Goal: Information Seeking & Learning: Check status

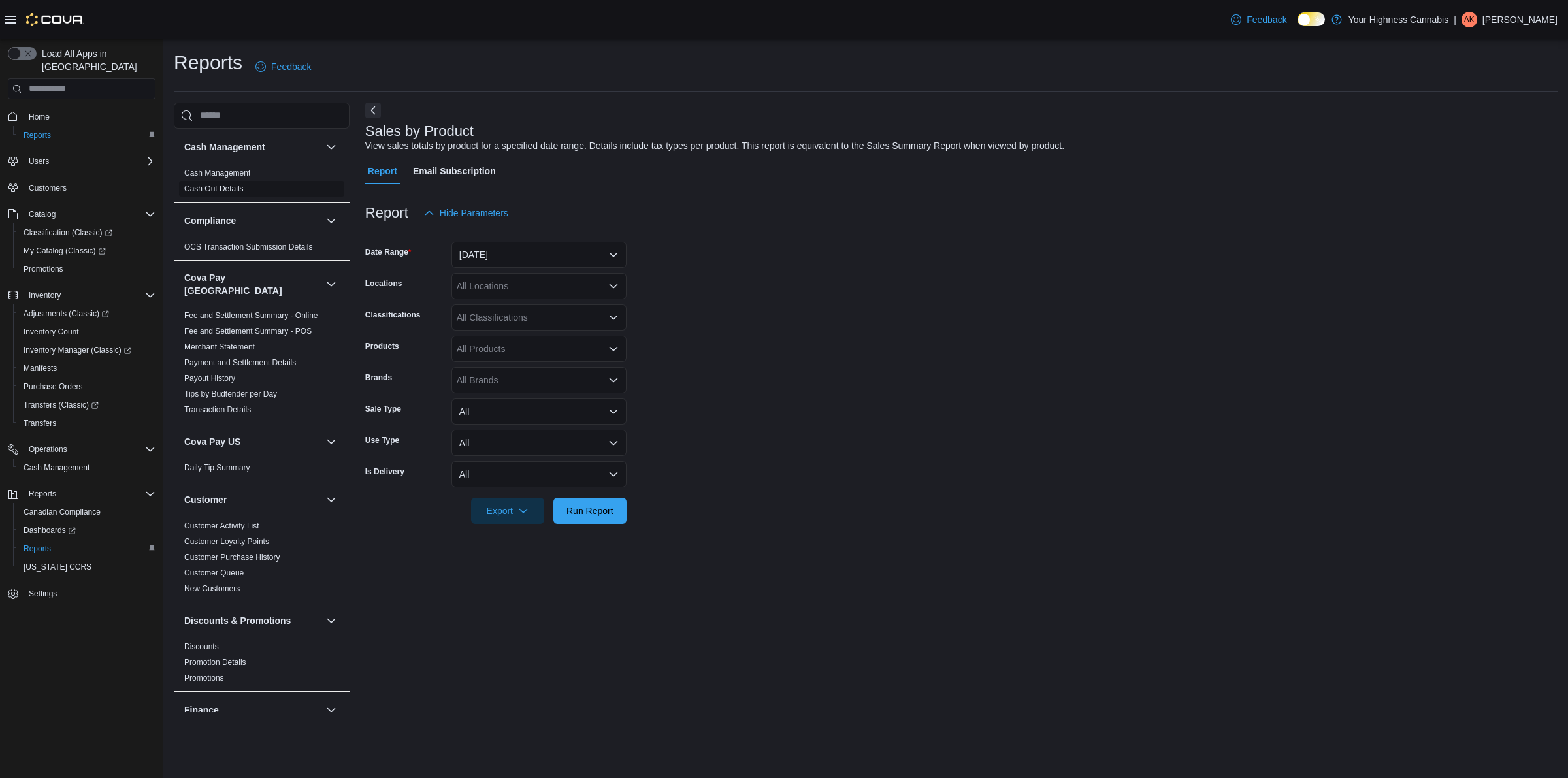
click at [214, 186] on link "Cash Out Details" at bounding box center [213, 189] width 59 height 9
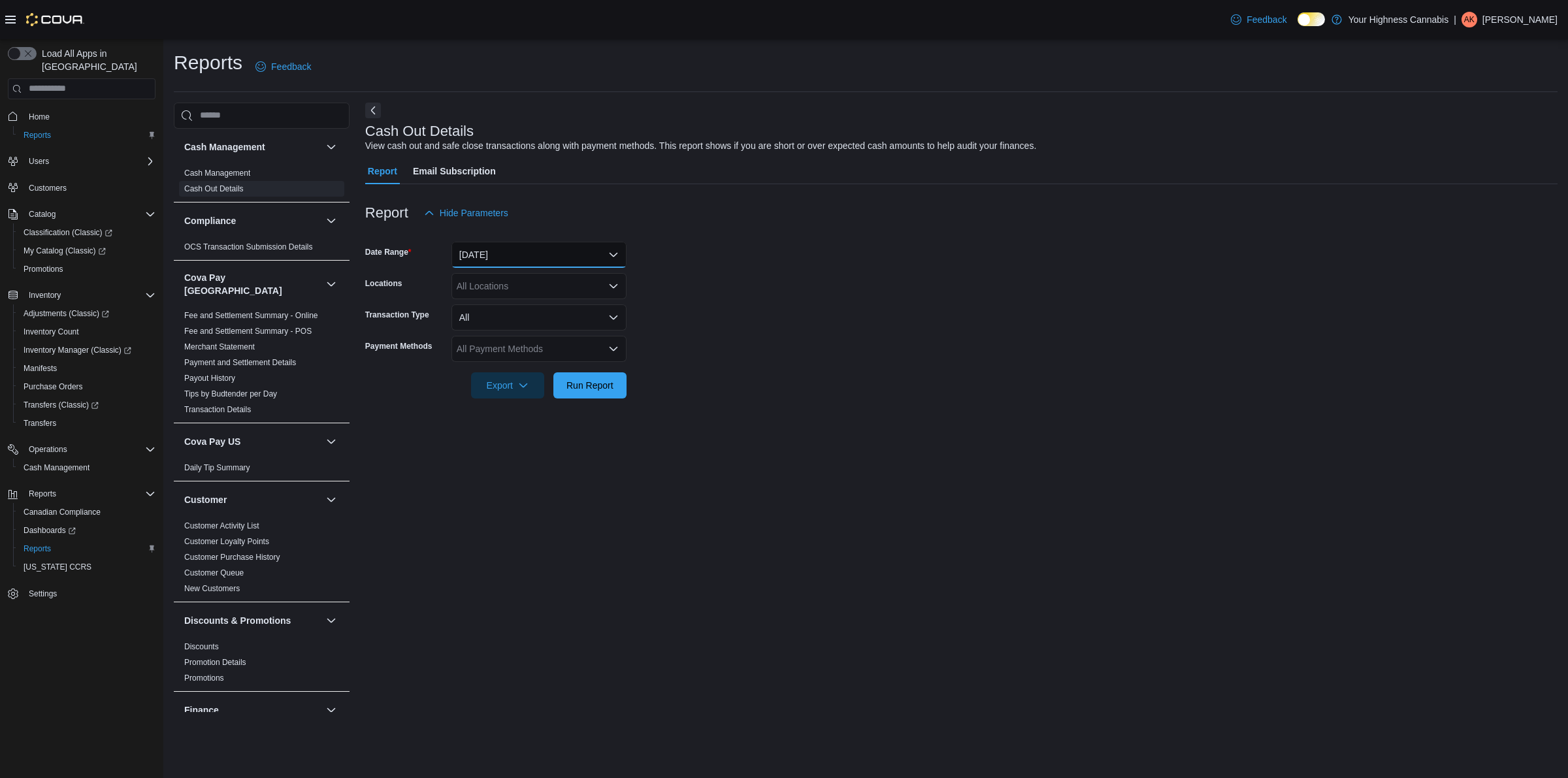
click at [521, 251] on button "[DATE]" at bounding box center [539, 254] width 175 height 26
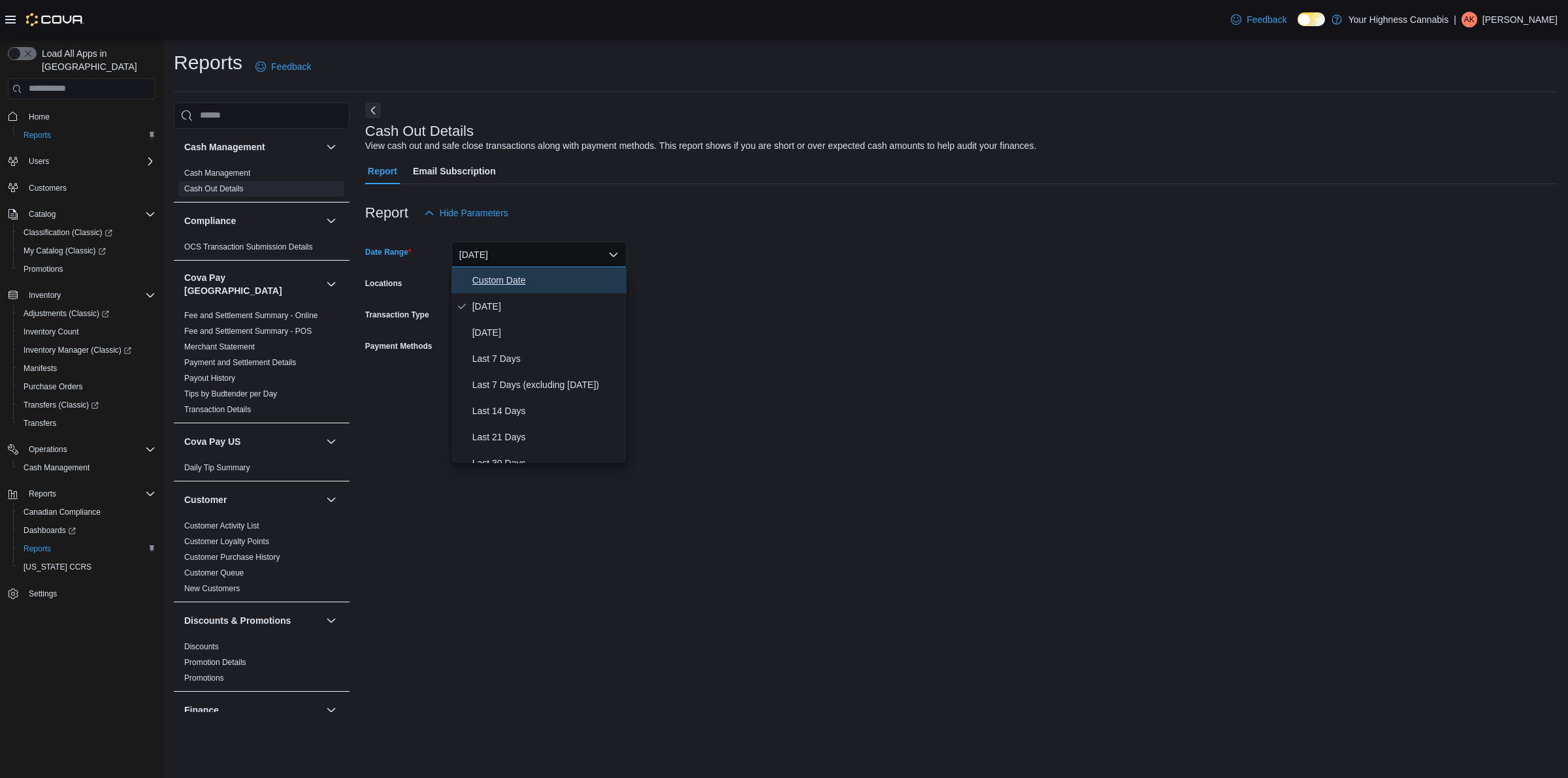
click at [499, 282] on span "Custom Date" at bounding box center [547, 281] width 149 height 16
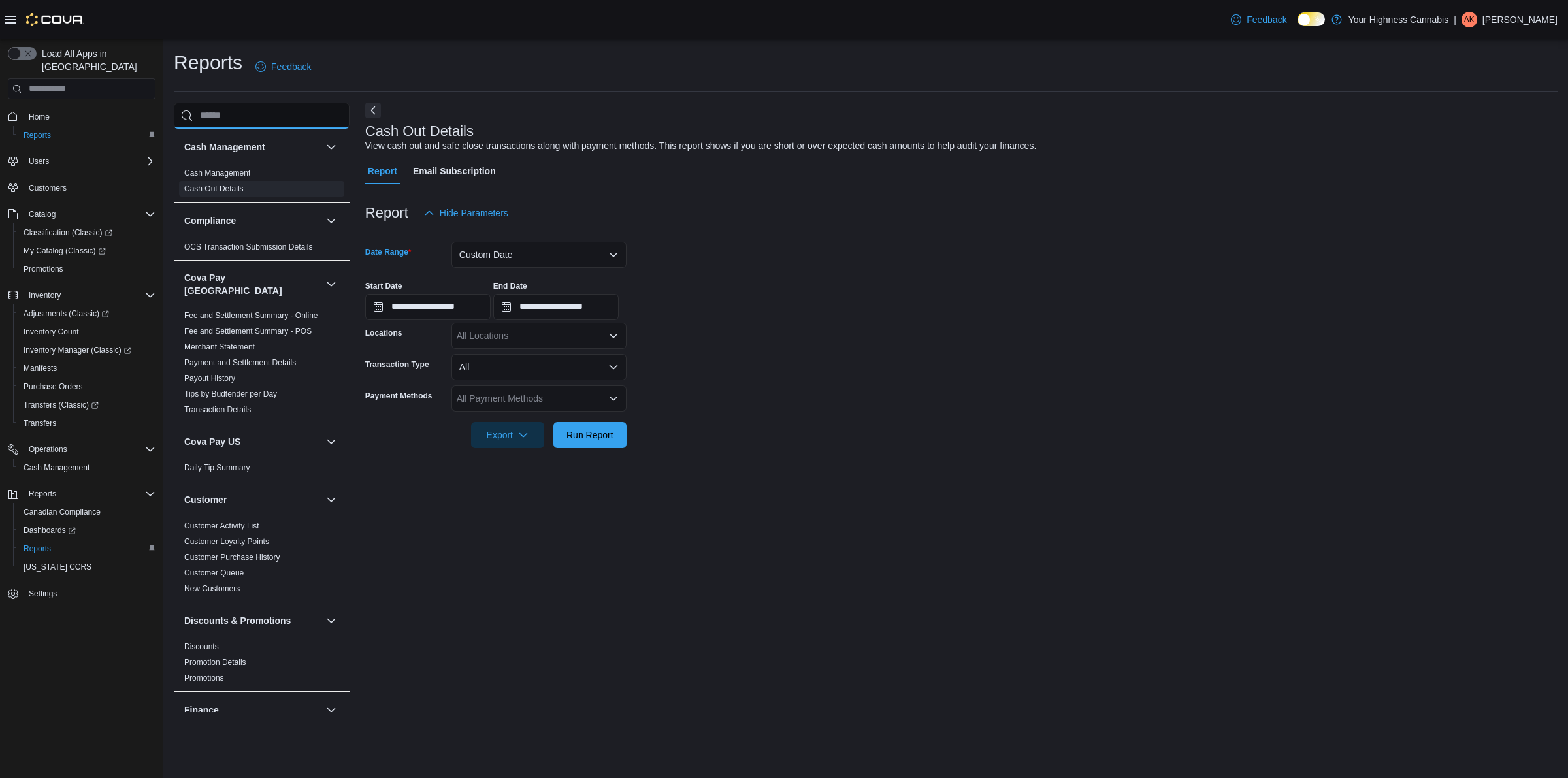
click at [224, 120] on input "search" at bounding box center [261, 115] width 176 height 26
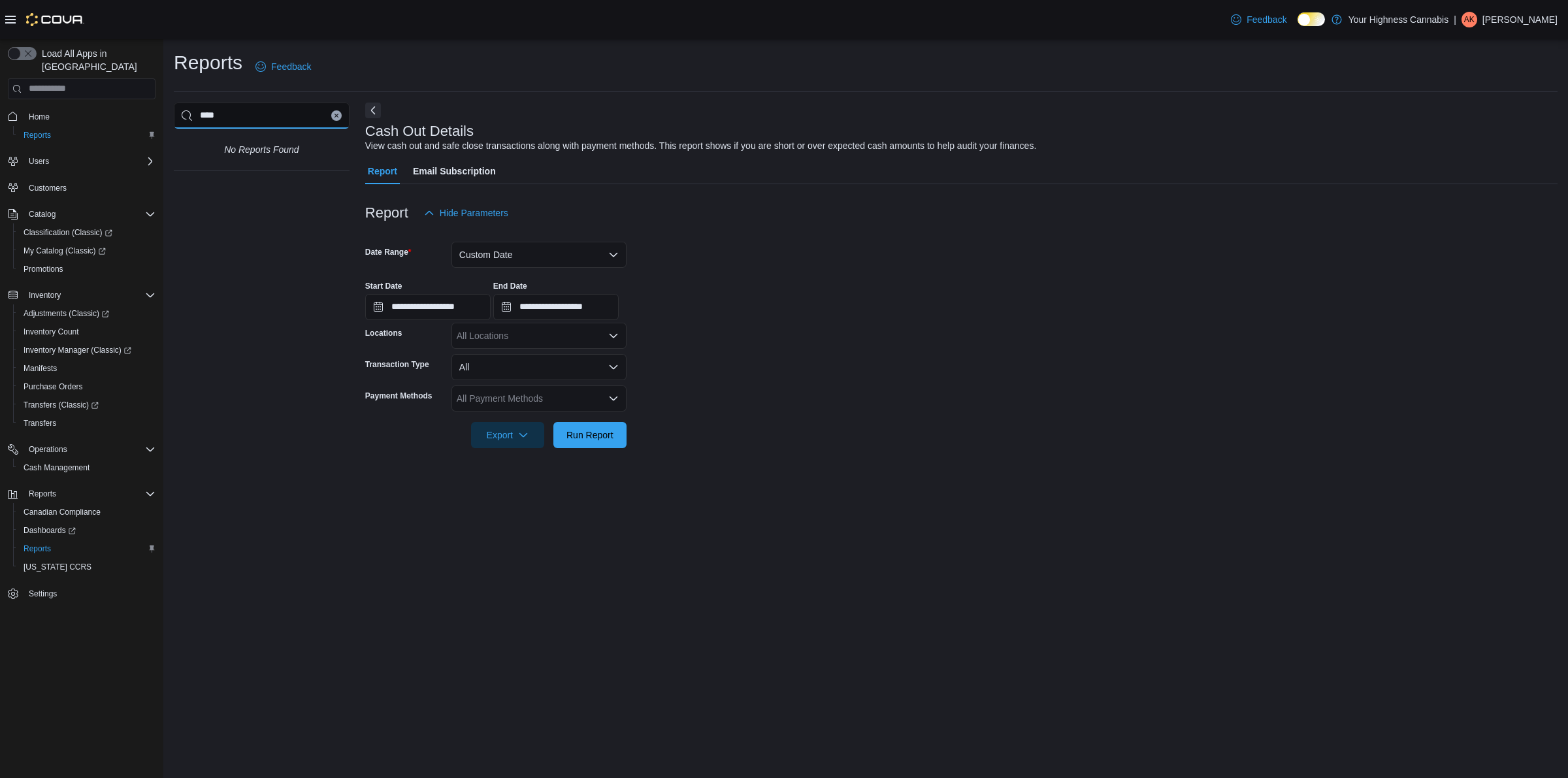
click at [224, 120] on input "****" at bounding box center [261, 115] width 176 height 26
type input "***"
click at [223, 174] on link "Cash Management" at bounding box center [217, 173] width 66 height 9
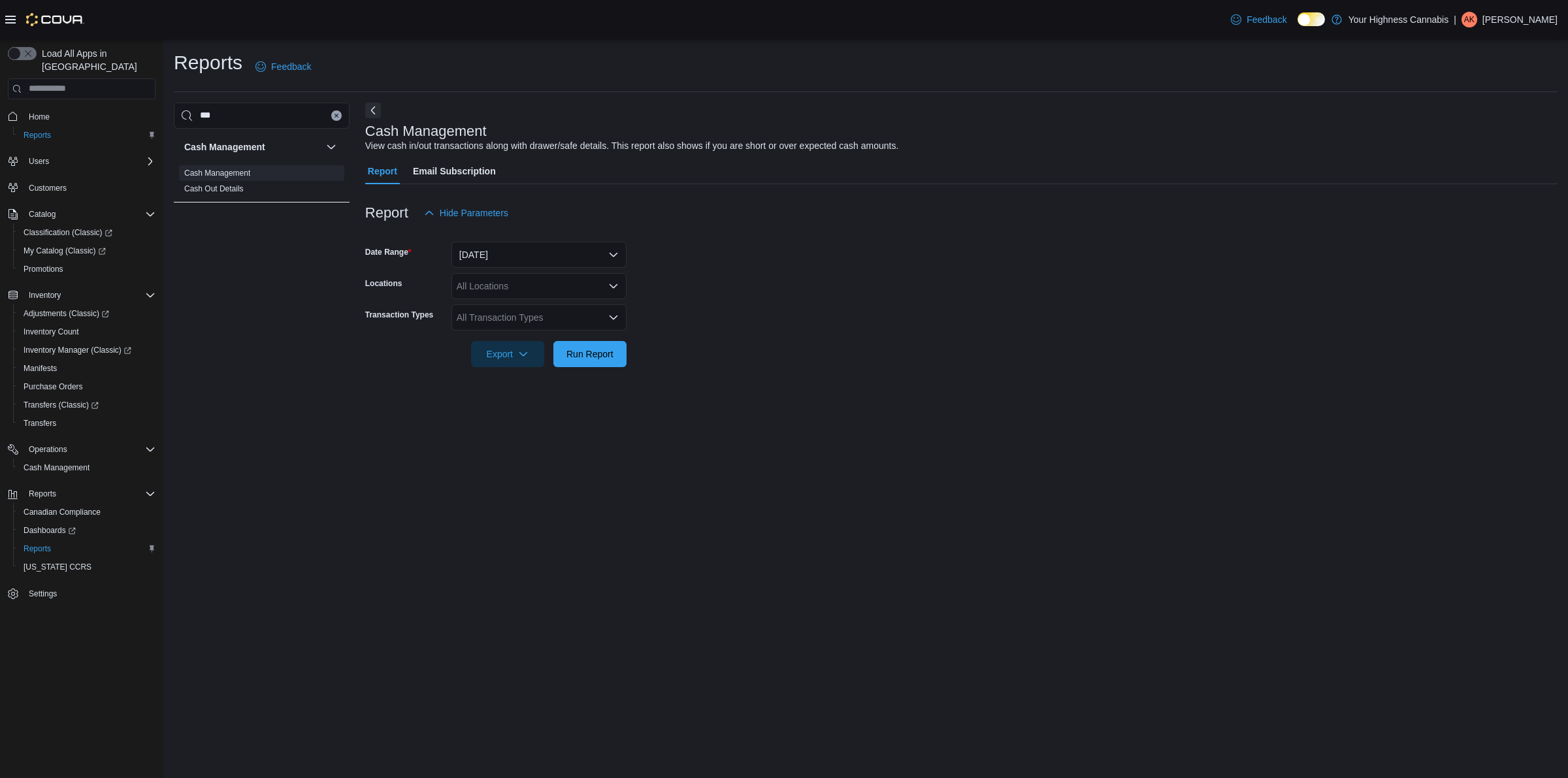
click at [503, 320] on div "All Transaction Types" at bounding box center [539, 317] width 175 height 26
click at [504, 435] on span "Bank Deposit" at bounding box center [539, 434] width 160 height 13
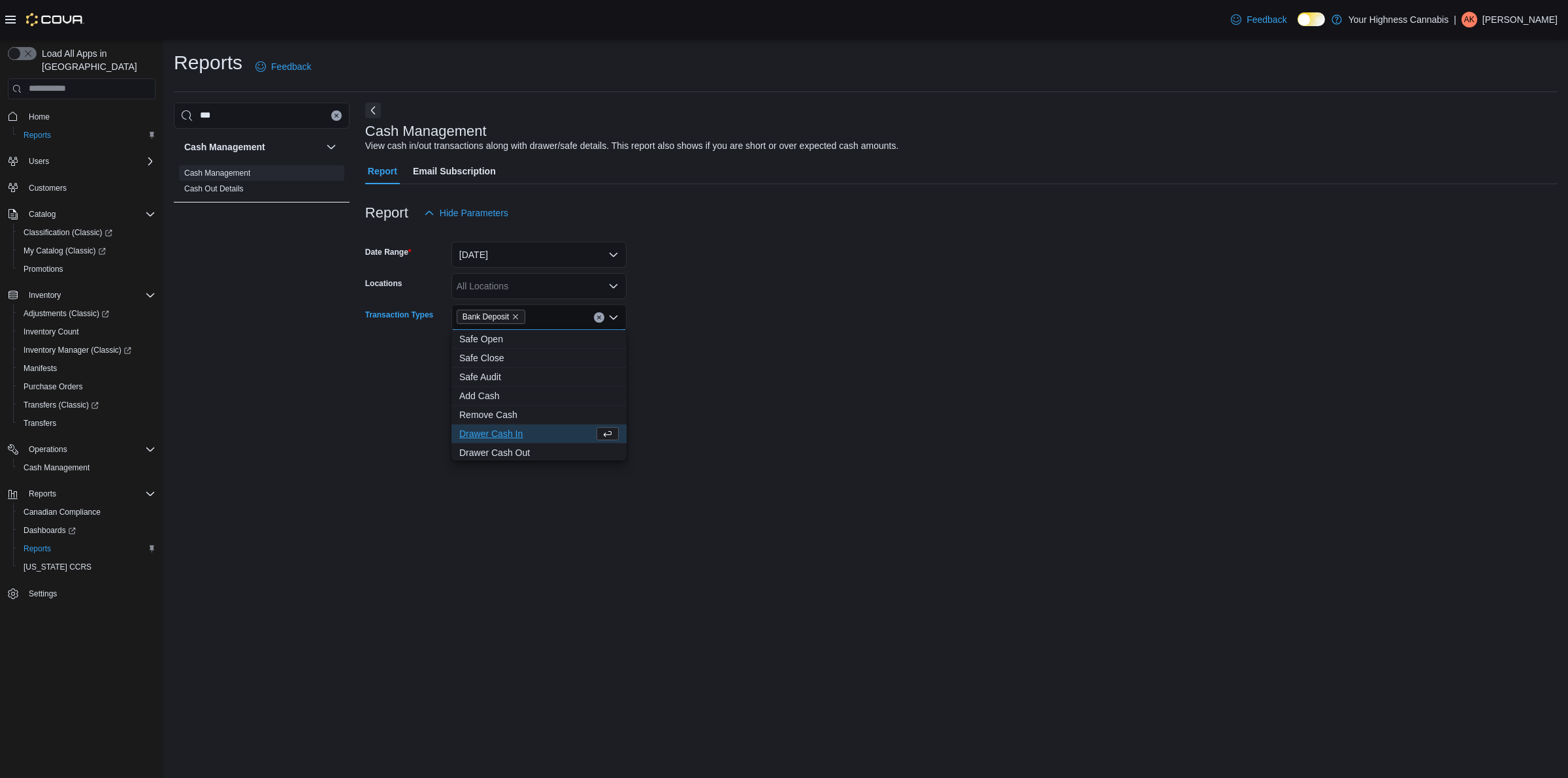
click at [758, 319] on form "Date Range [DATE] Locations All Locations Transaction Types Bank Deposit Combo …" at bounding box center [961, 297] width 1192 height 141
click at [505, 291] on div "All Locations" at bounding box center [539, 286] width 175 height 26
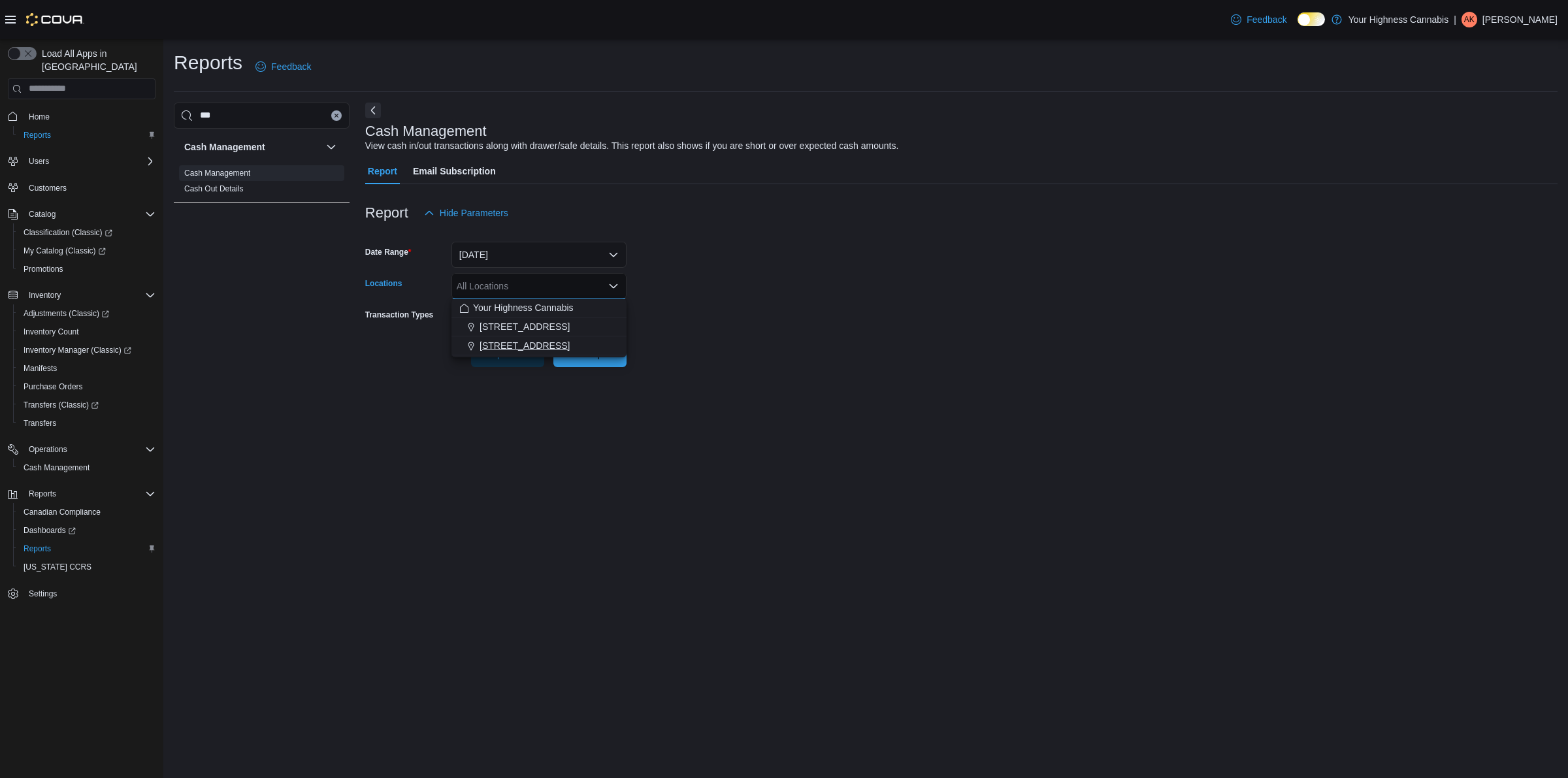
click at [497, 344] on span "[STREET_ADDRESS]" at bounding box center [525, 346] width 90 height 13
click at [712, 307] on form "Date Range [DATE] Locations [STREET_ADDRESS] Selected. [STREET_ADDRESS] Press B…" at bounding box center [961, 297] width 1192 height 141
click at [511, 250] on button "[DATE]" at bounding box center [539, 254] width 175 height 26
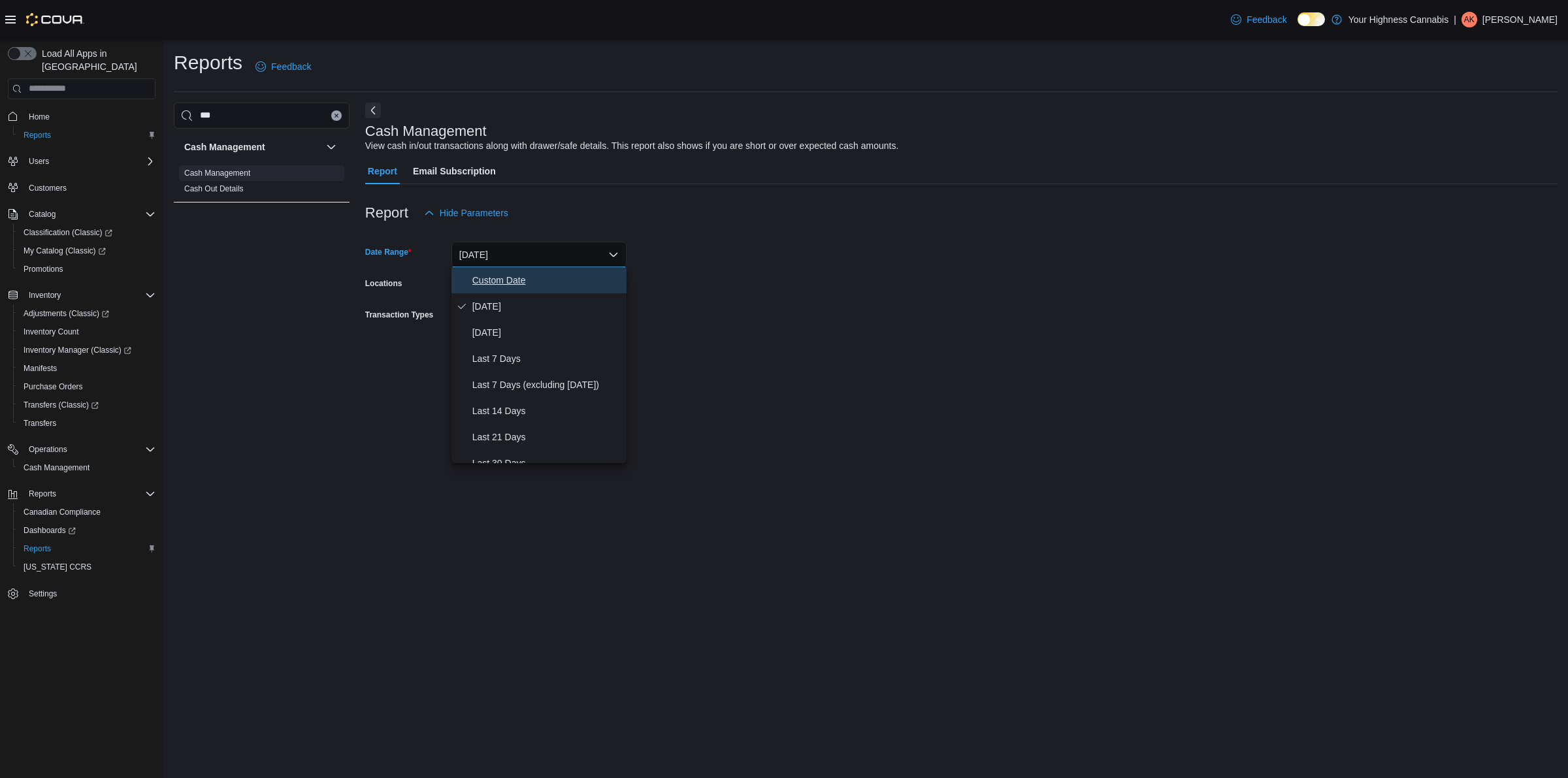
click at [497, 276] on span "Custom Date" at bounding box center [547, 281] width 149 height 16
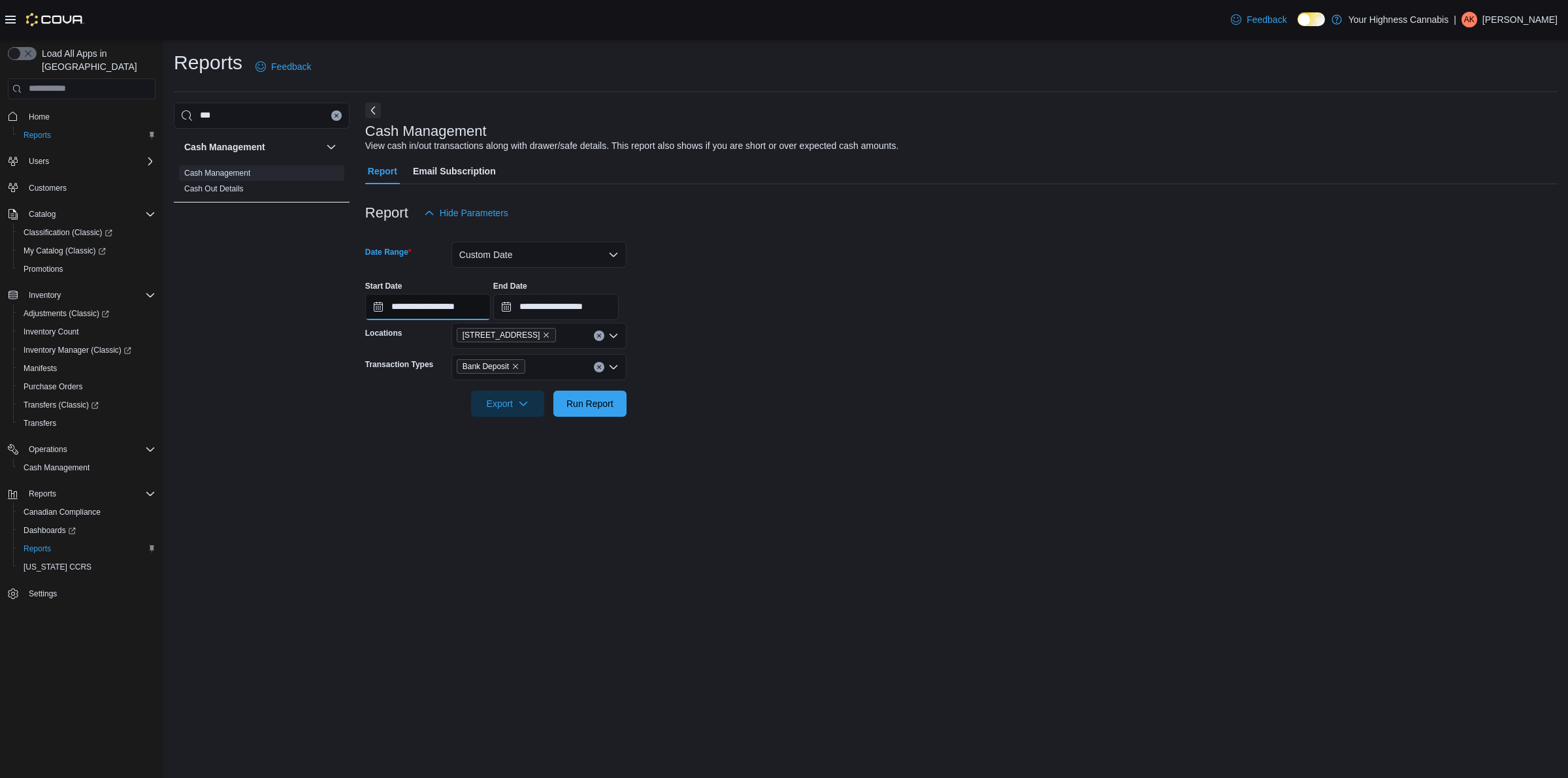
click at [422, 304] on input "**********" at bounding box center [428, 307] width 126 height 26
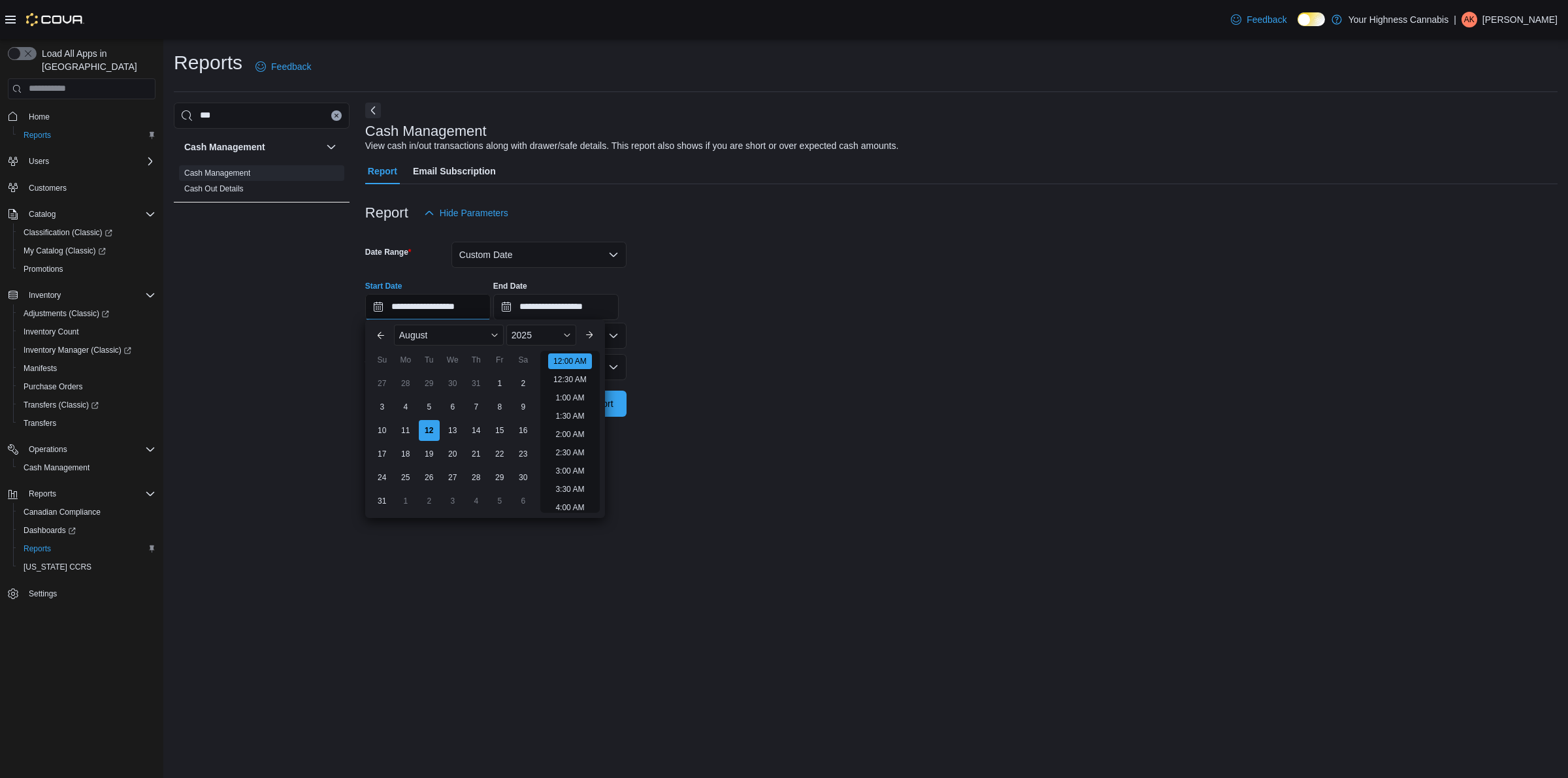
scroll to position [41, 0]
click at [553, 333] on div "2025" at bounding box center [541, 334] width 70 height 21
click at [544, 412] on div "2022" at bounding box center [541, 418] width 65 height 16
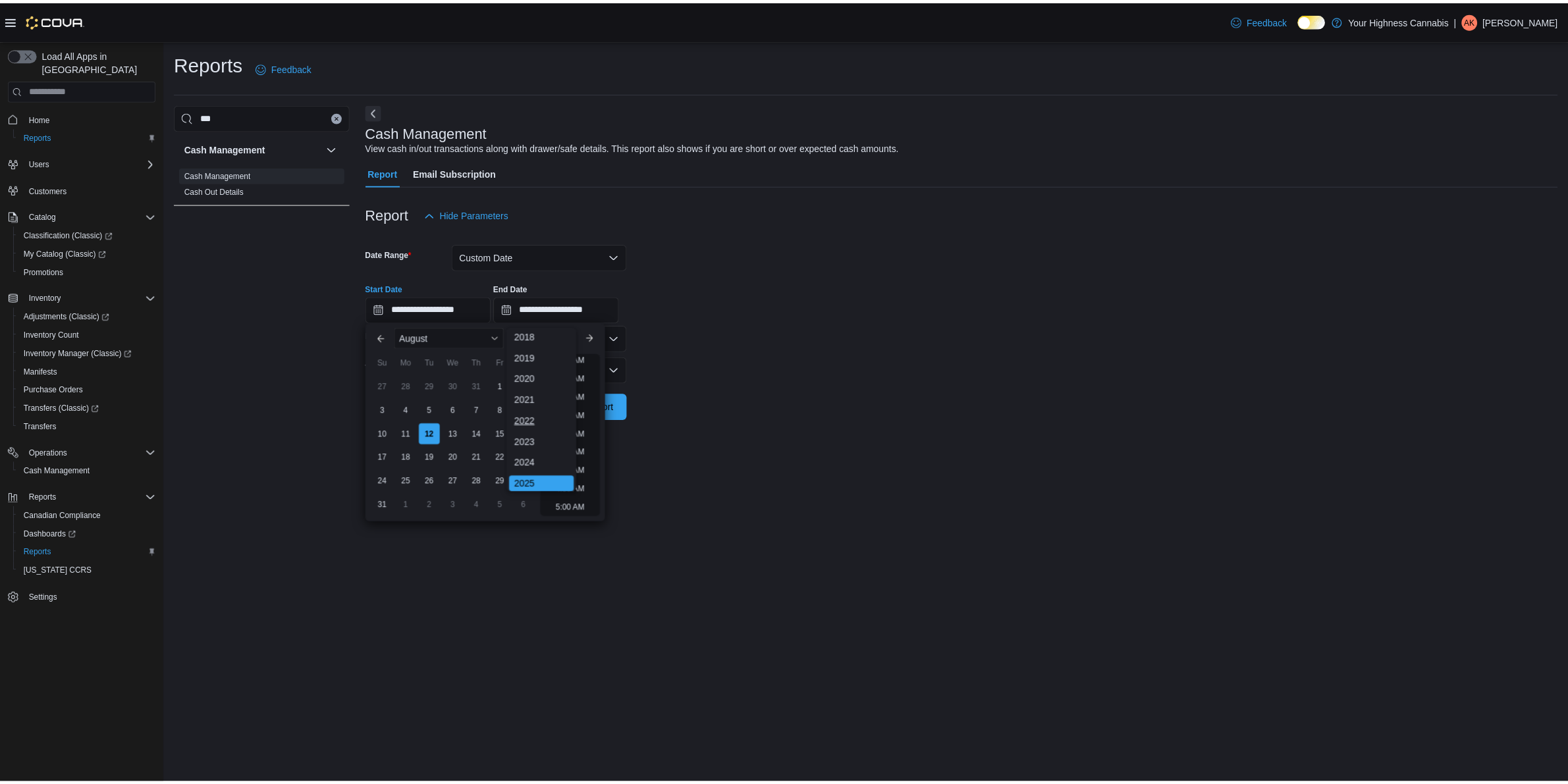
scroll to position [2, 0]
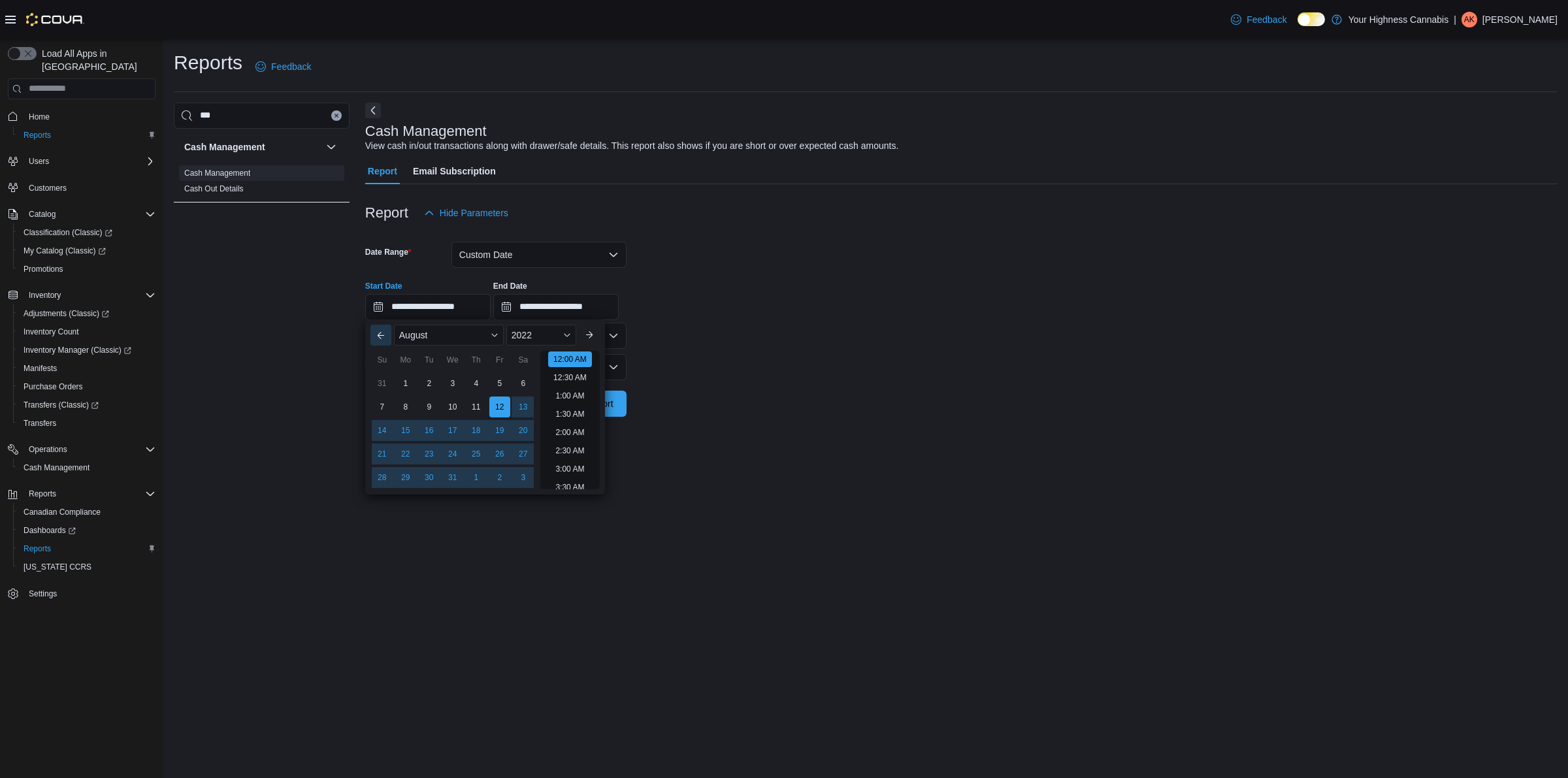
click at [386, 330] on button "Previous Month" at bounding box center [380, 334] width 21 height 21
click at [497, 380] on div "1" at bounding box center [499, 384] width 23 height 23
click at [706, 307] on div "**********" at bounding box center [961, 295] width 1192 height 50
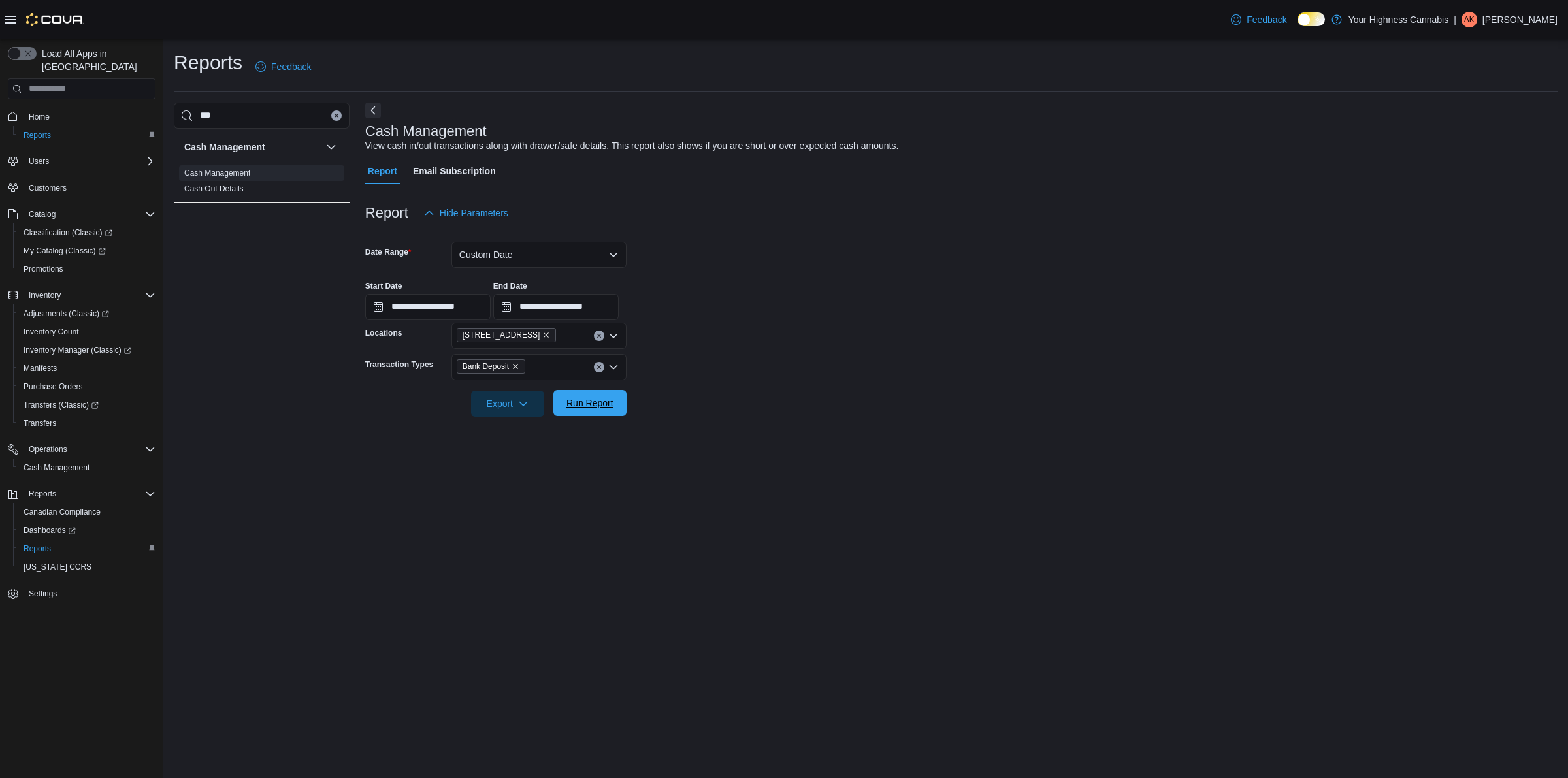
click at [592, 400] on span "Run Report" at bounding box center [590, 403] width 47 height 13
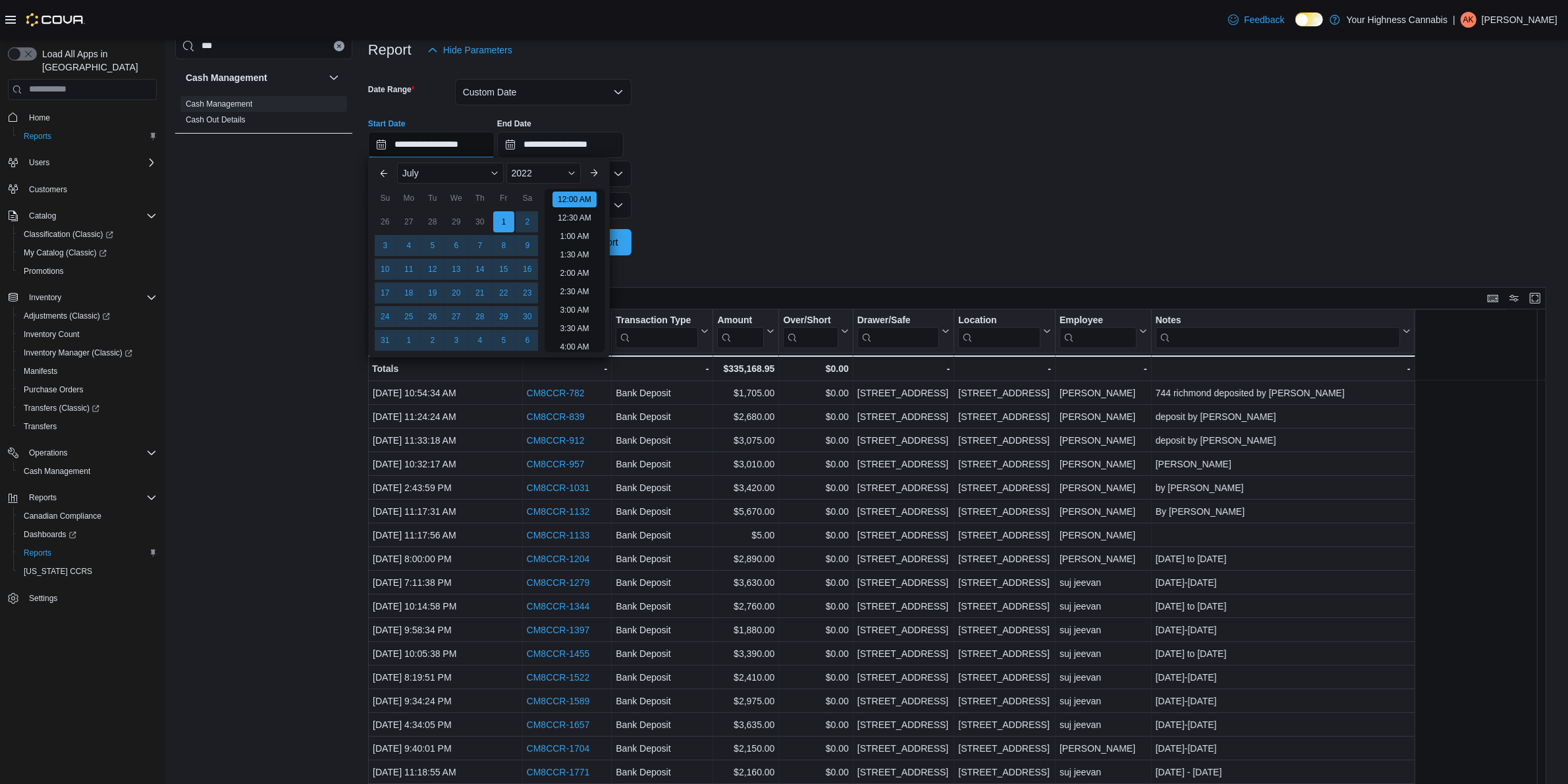
click at [408, 142] on input "**********" at bounding box center [431, 144] width 127 height 26
click at [386, 175] on button "Previous Month" at bounding box center [383, 173] width 21 height 21
type input "**********"
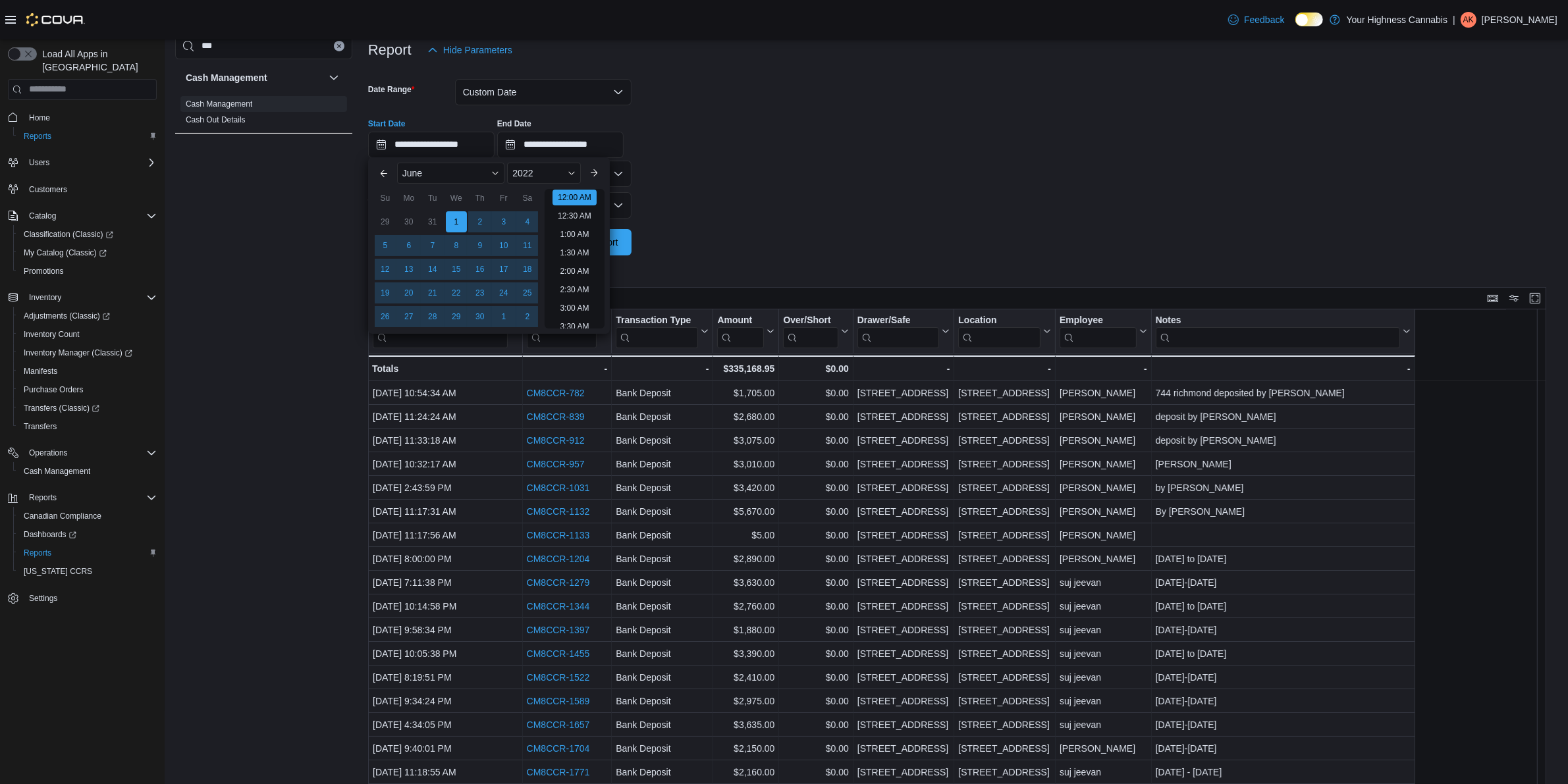
click at [690, 225] on div at bounding box center [963, 224] width 1190 height 11
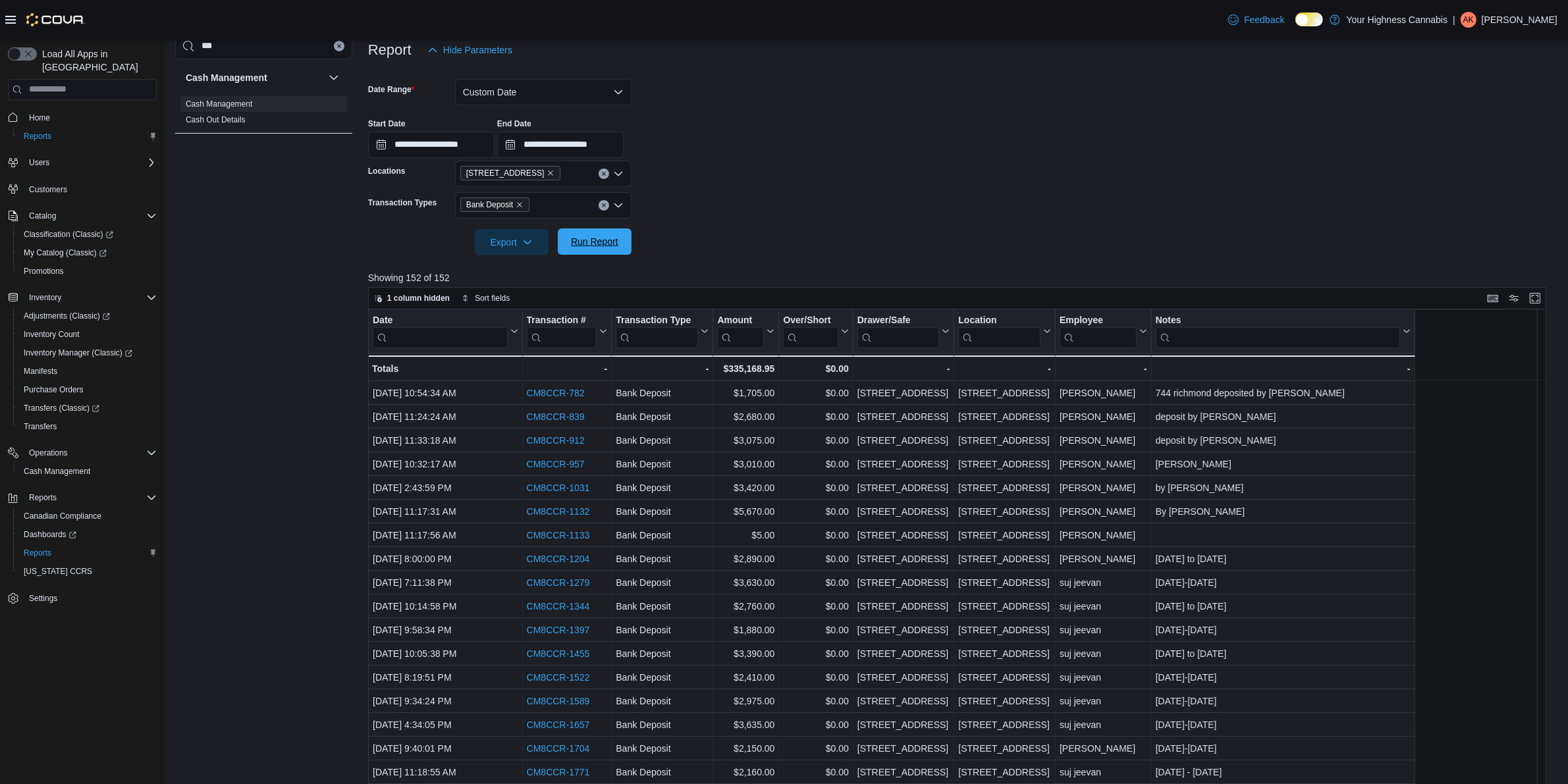
click at [613, 238] on span "Run Report" at bounding box center [595, 242] width 48 height 13
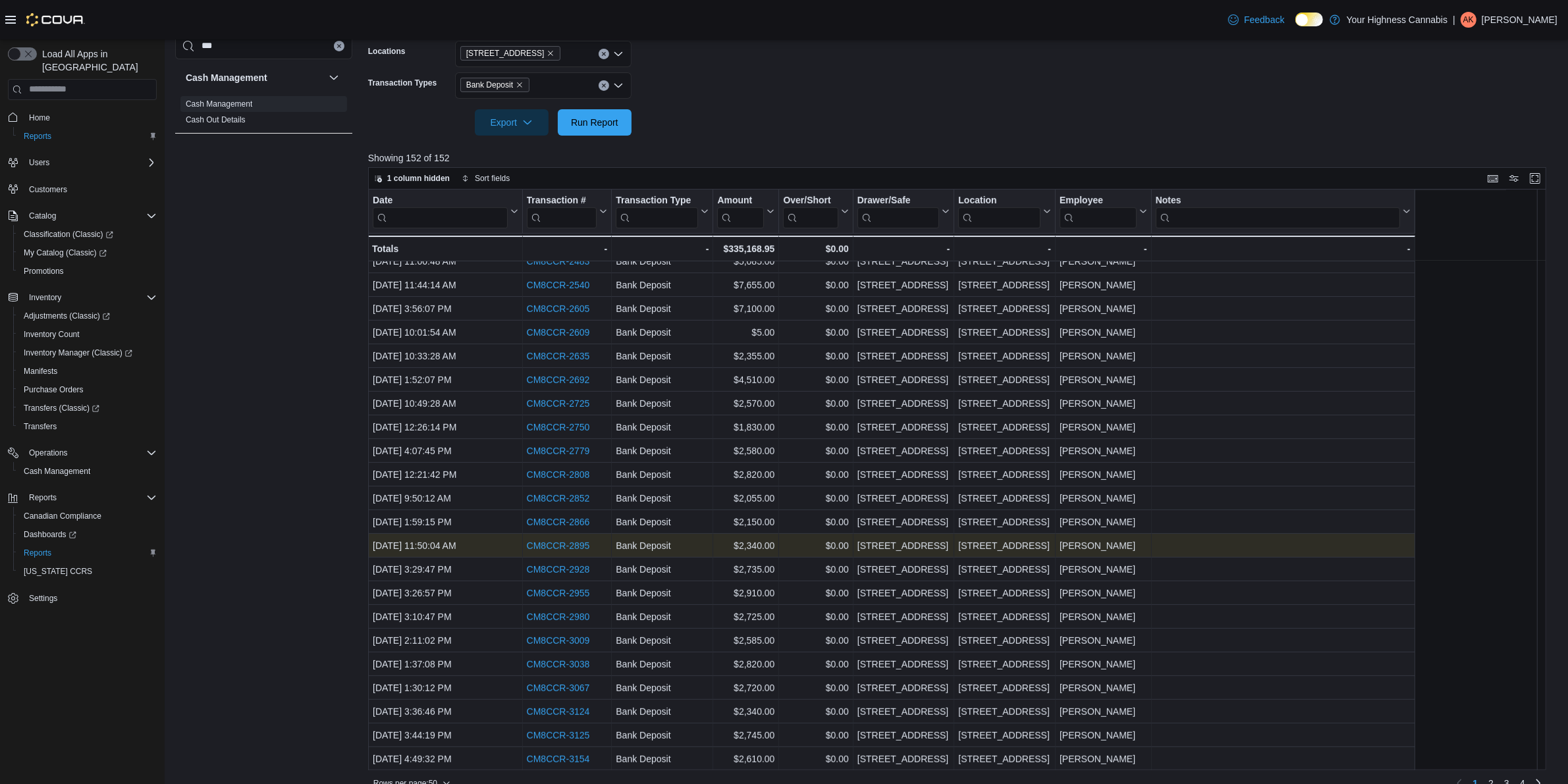
scroll to position [304, 0]
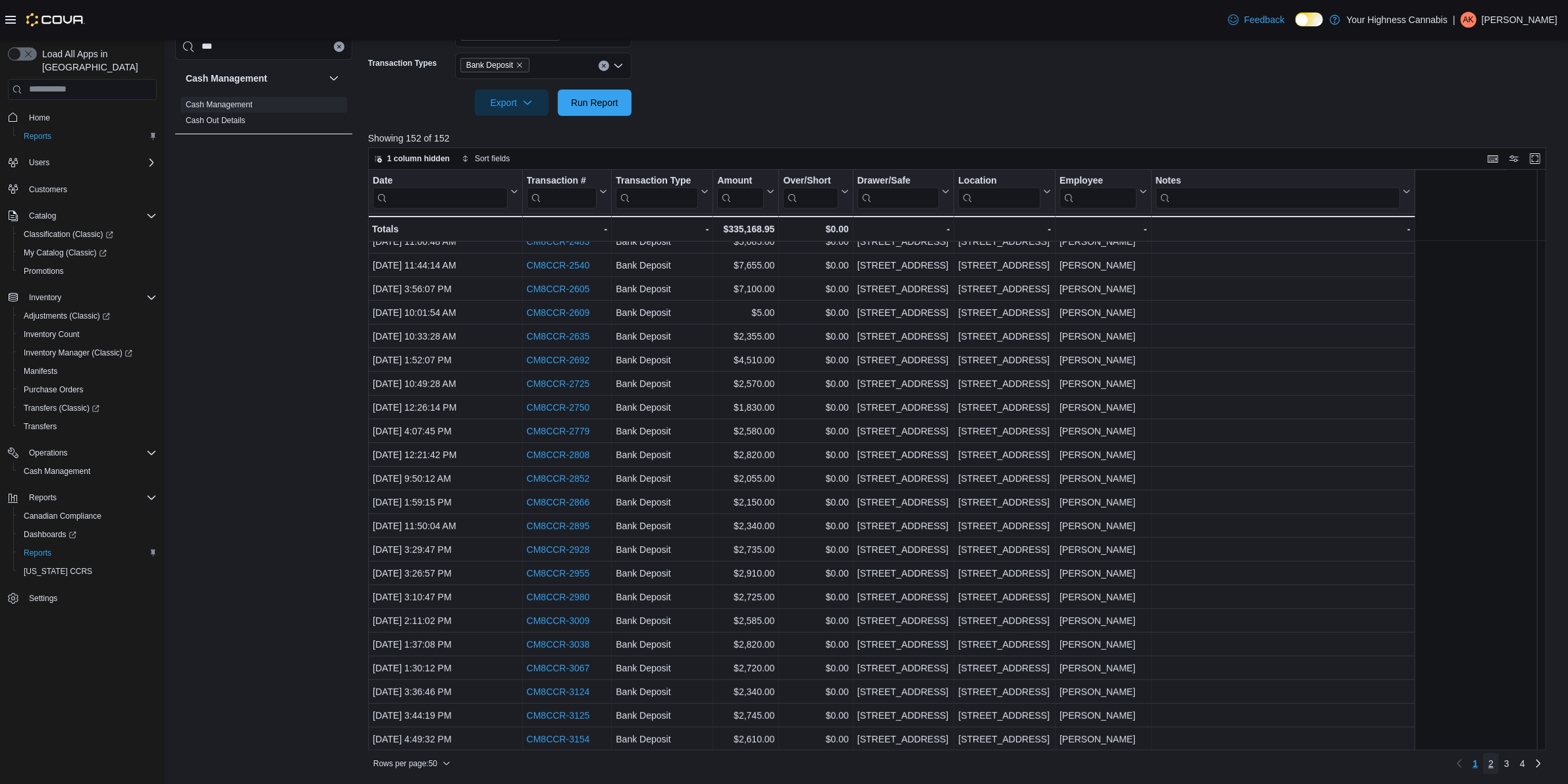
click at [1499, 767] on link "2" at bounding box center [1491, 763] width 16 height 21
click at [1510, 765] on span "3" at bounding box center [1507, 764] width 5 height 13
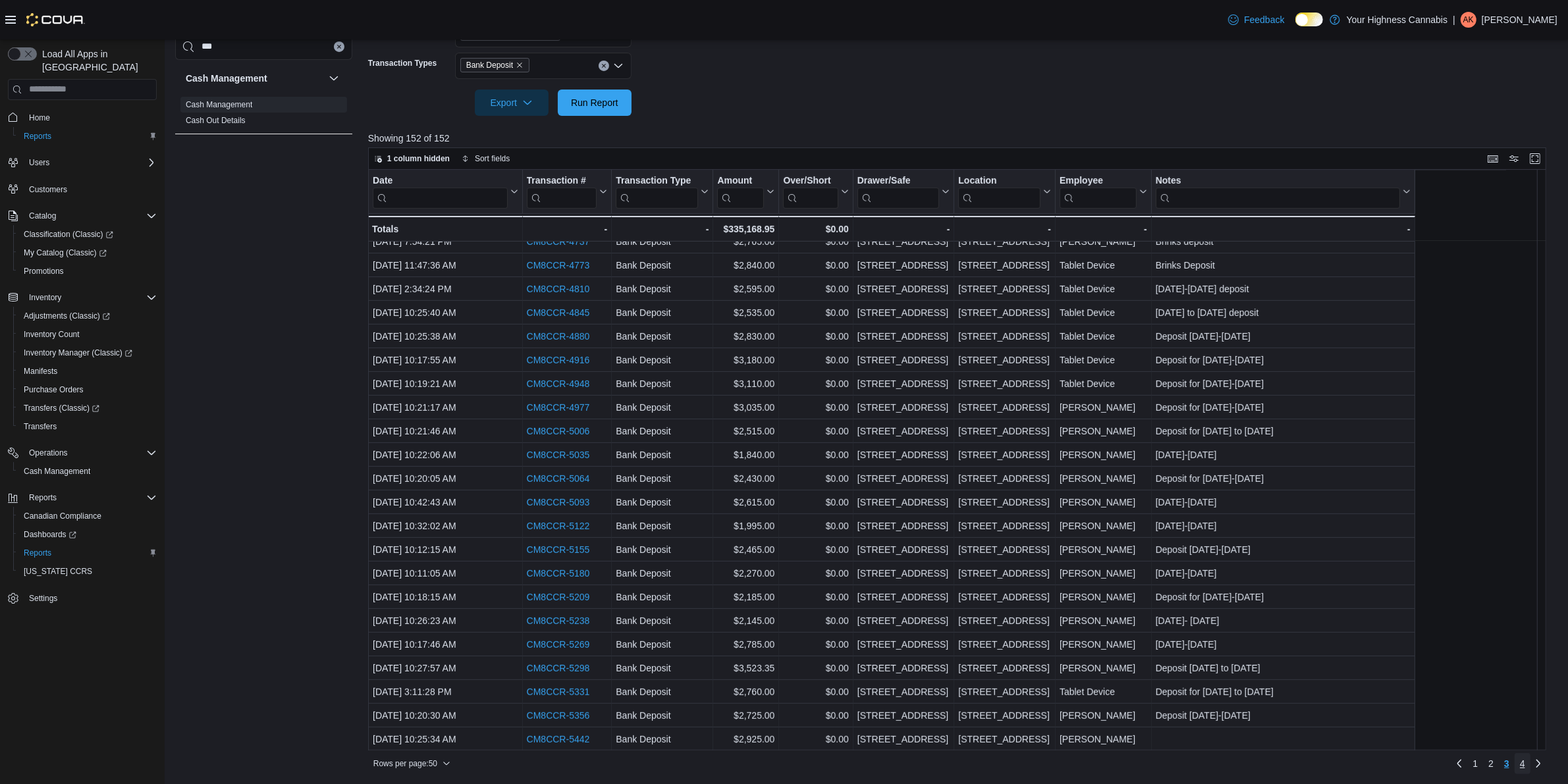
click at [1525, 761] on span "4" at bounding box center [1522, 764] width 5 height 13
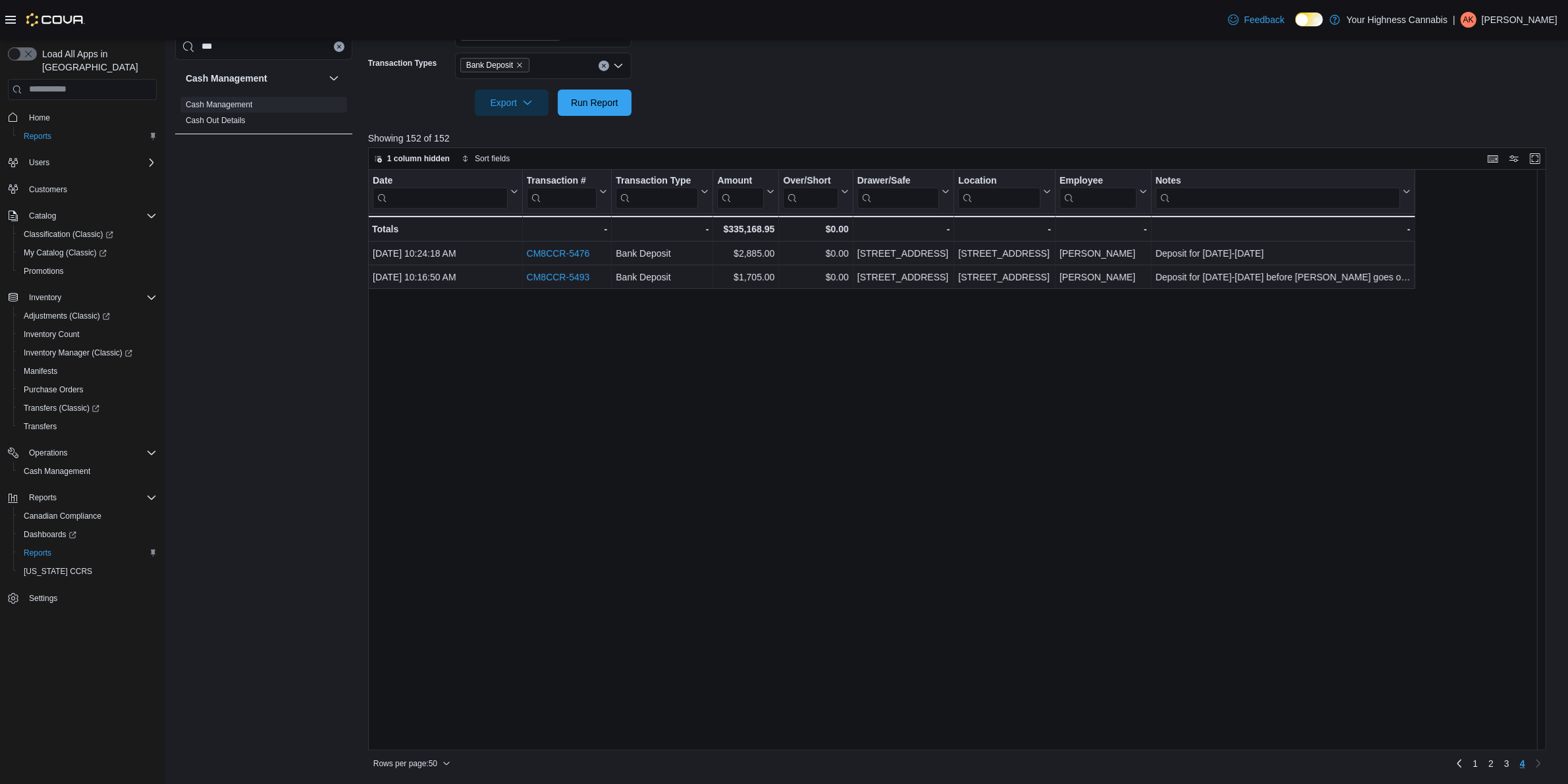
scroll to position [0, 0]
click at [584, 104] on span "Run Report" at bounding box center [595, 102] width 48 height 13
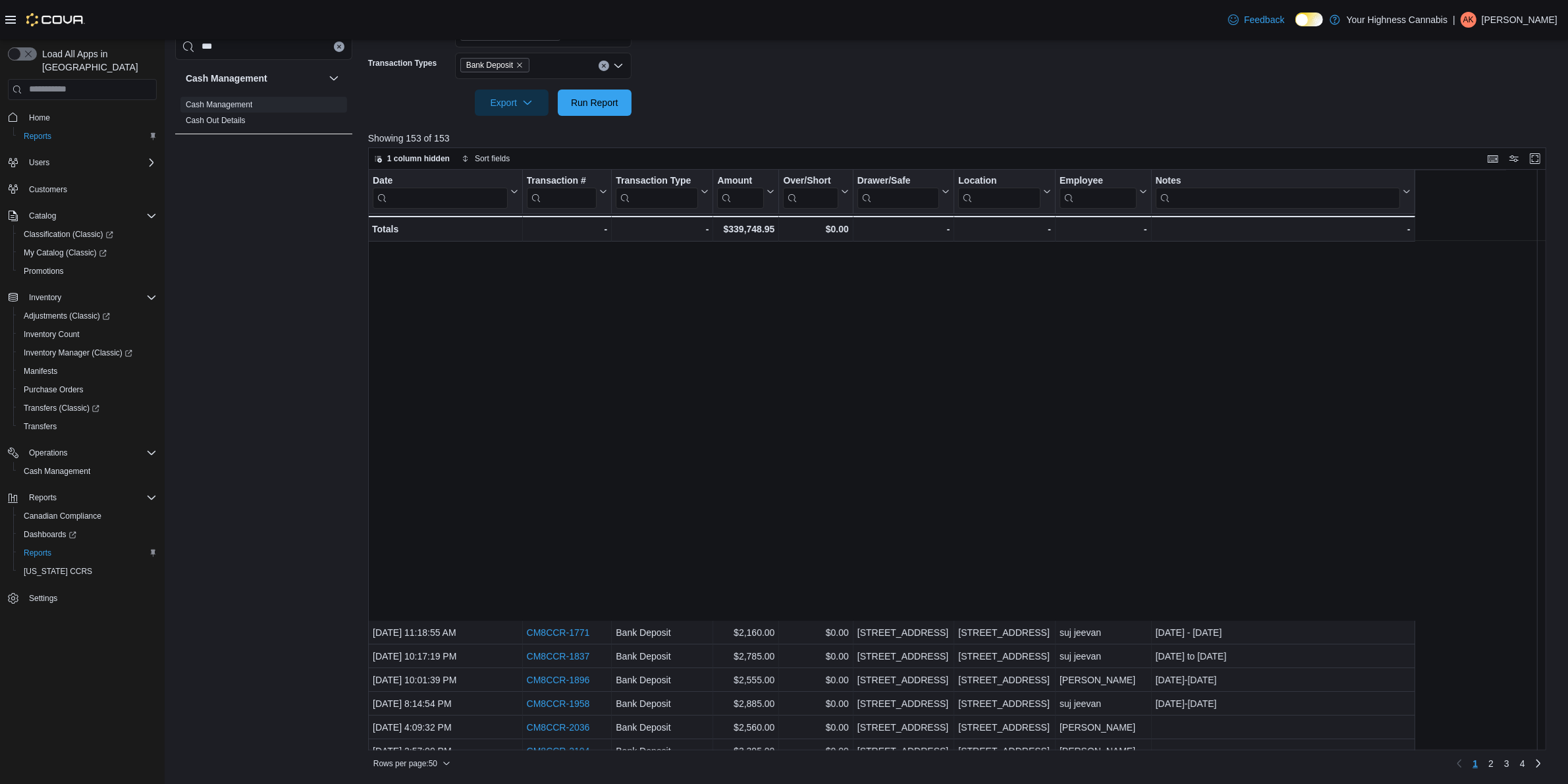
scroll to position [411, 0]
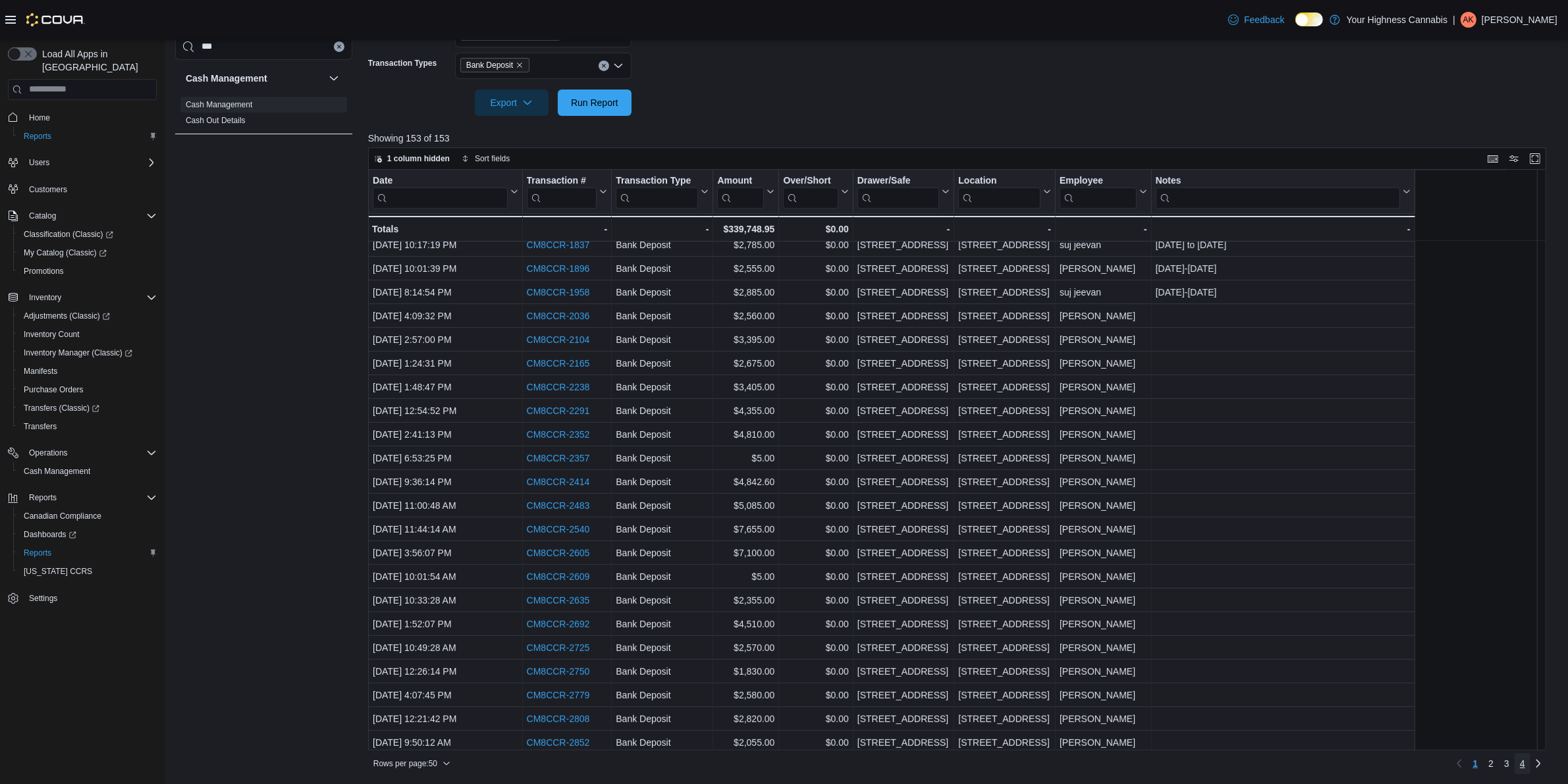
click at [1528, 767] on link "4" at bounding box center [1522, 763] width 16 height 21
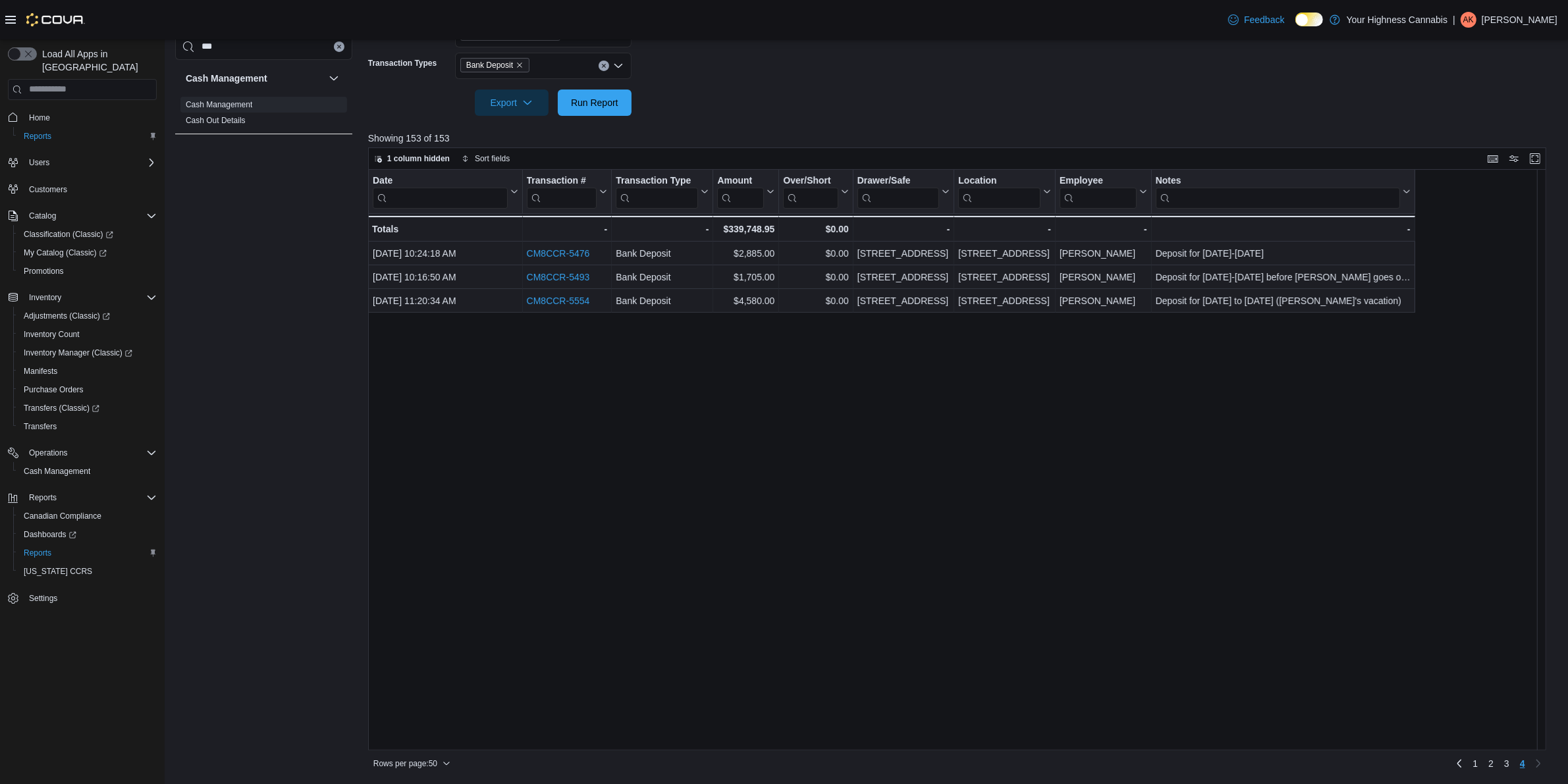
scroll to position [0, 0]
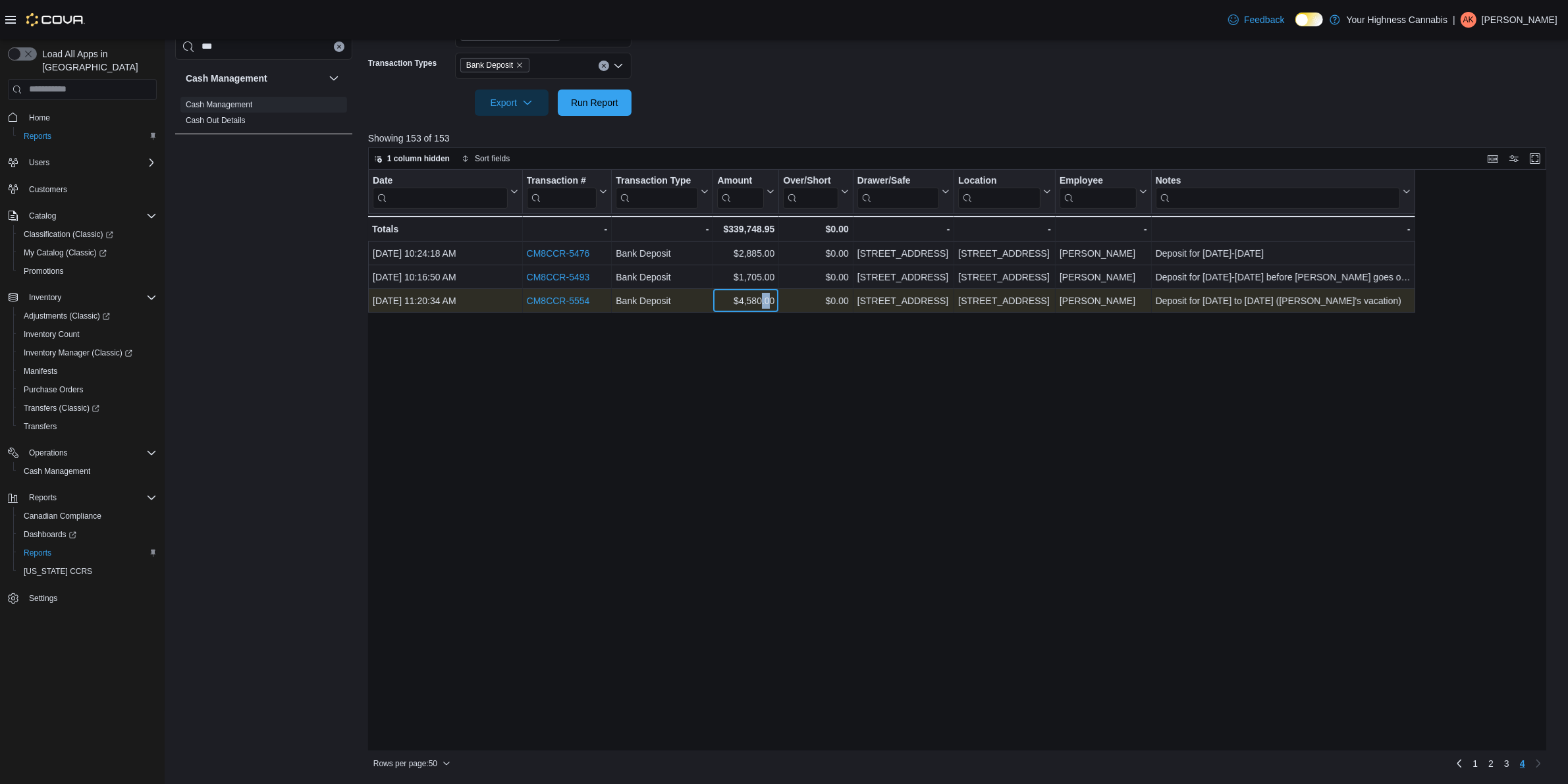
drag, startPoint x: 771, startPoint y: 301, endPoint x: 762, endPoint y: 301, distance: 9.0
click at [762, 301] on div "$4,580.00" at bounding box center [745, 301] width 57 height 16
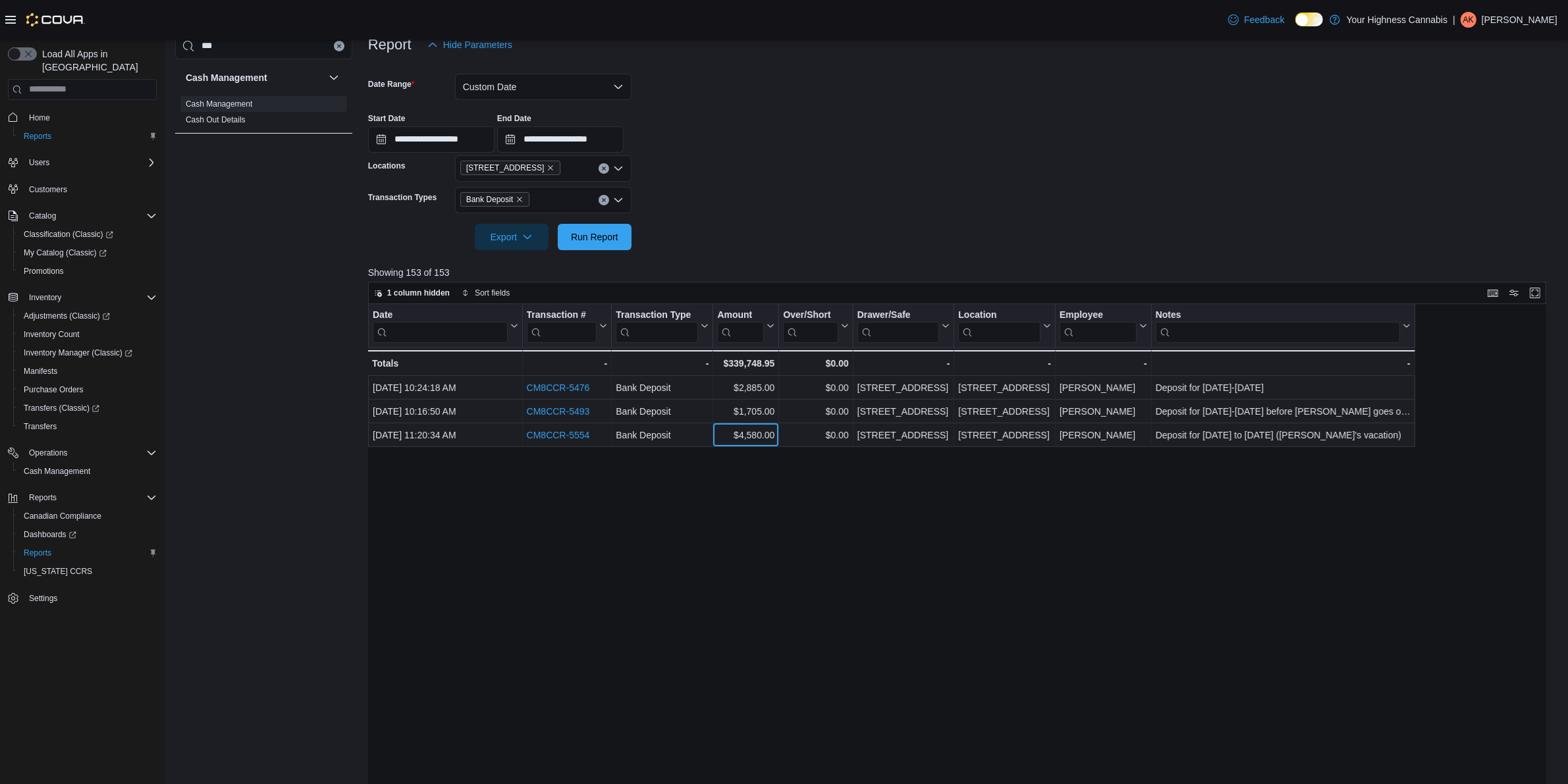
scroll to position [304, 0]
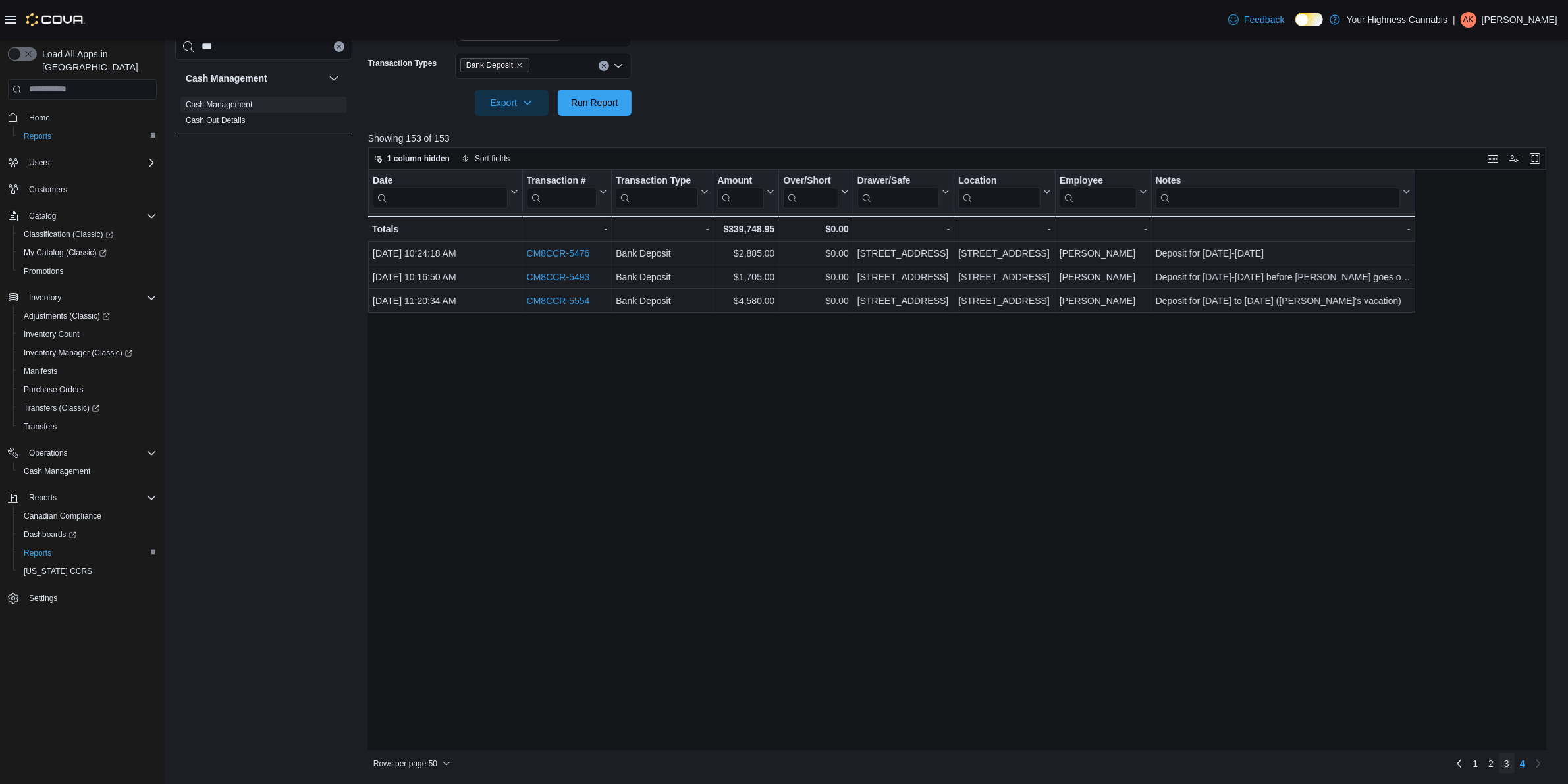
click at [1510, 767] on span "3" at bounding box center [1507, 764] width 5 height 13
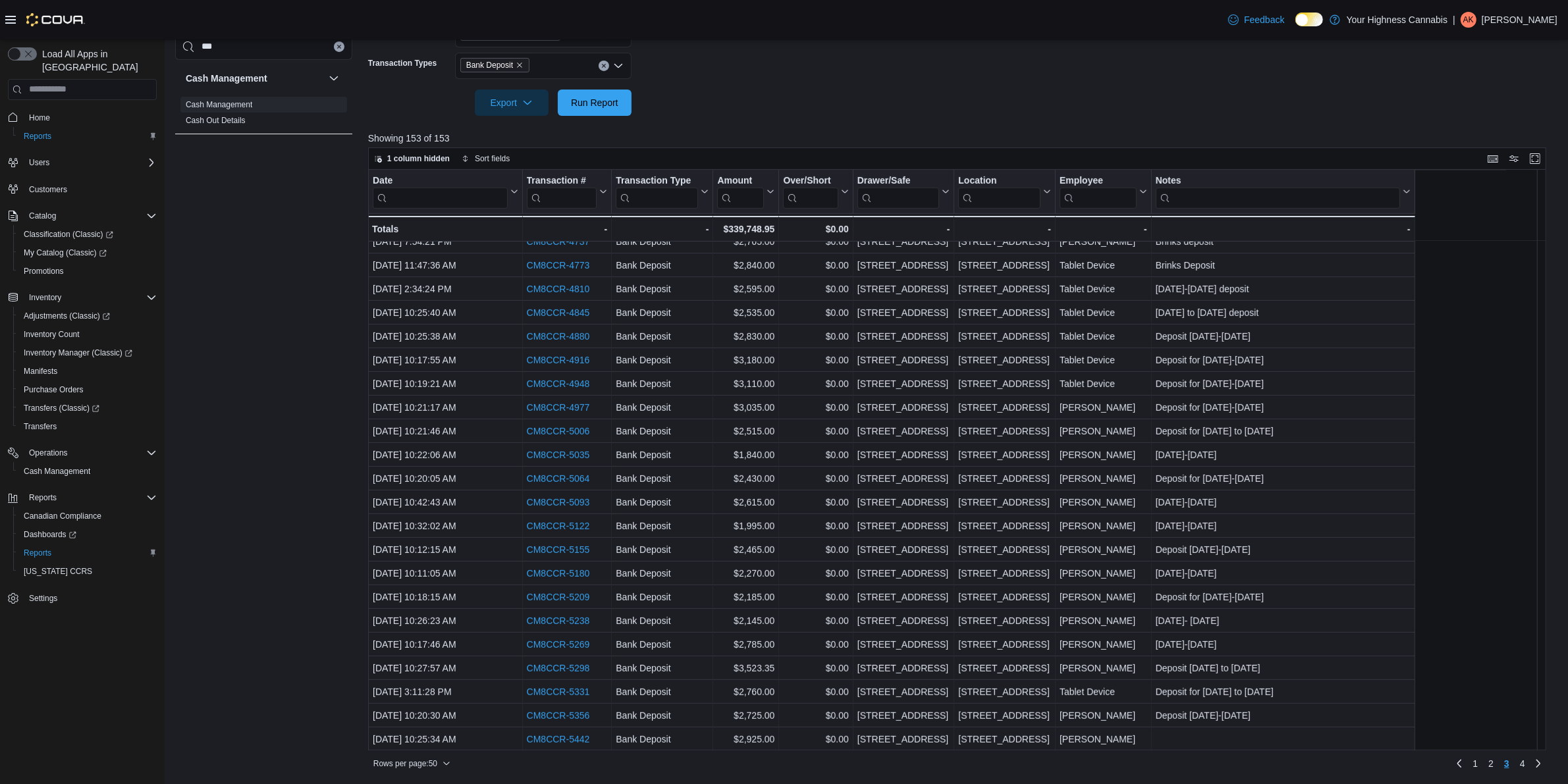
scroll to position [675, 0]
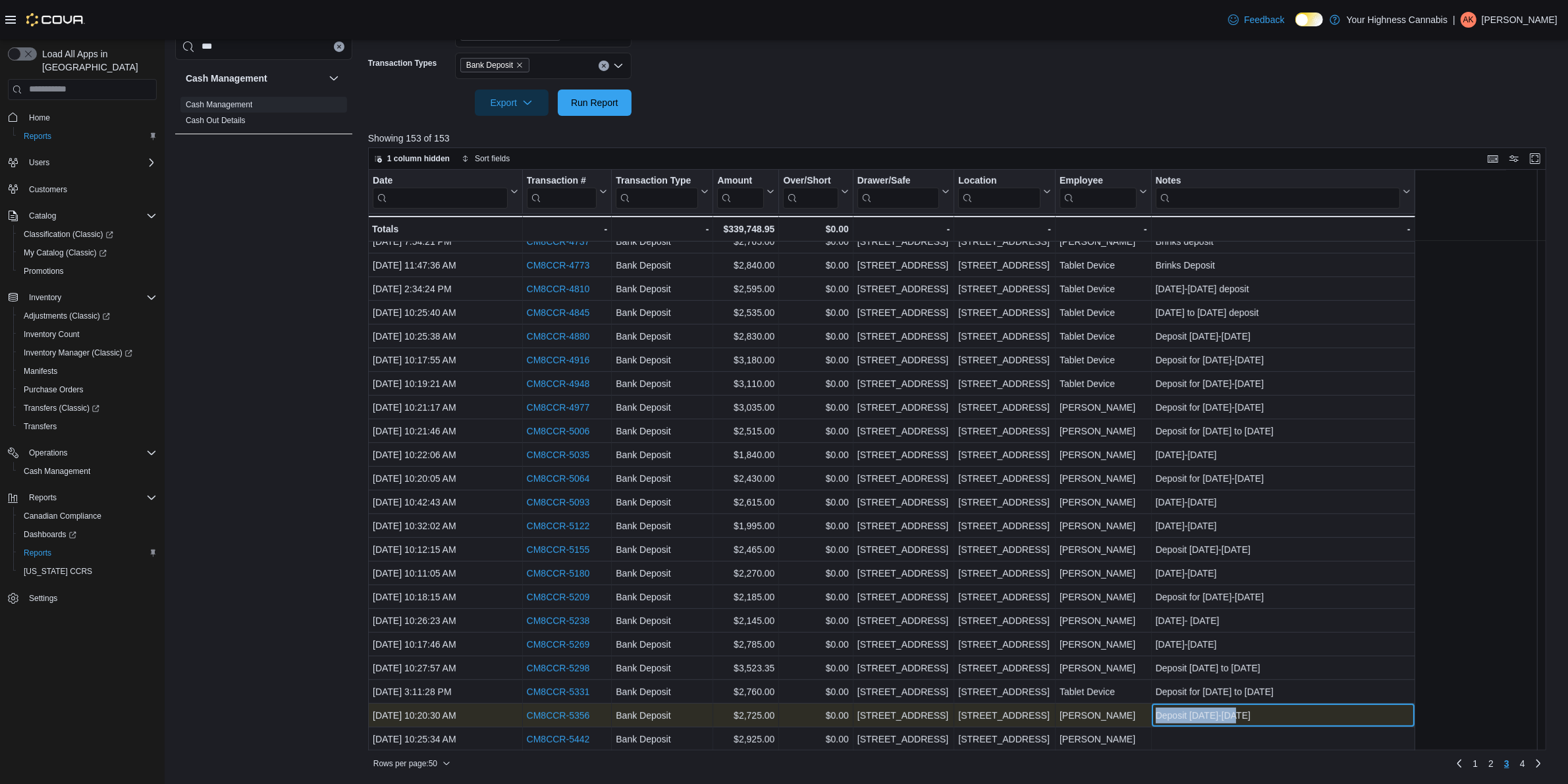
drag, startPoint x: 1252, startPoint y: 712, endPoint x: 1136, endPoint y: 712, distance: 116.0
click at [1136, 712] on div "[DATE] 10:20:30 AM - Date, column 1, row 149 CM8CCR-5356 - Transaction # URL, c…" at bounding box center [892, 715] width 1047 height 23
click at [1246, 716] on div "Deposit [DATE]-[DATE]" at bounding box center [1282, 716] width 255 height 16
drag, startPoint x: 1182, startPoint y: 710, endPoint x: 1272, endPoint y: 716, distance: 90.2
click at [1272, 716] on div "Deposit [DATE]-[DATE]" at bounding box center [1282, 716] width 255 height 16
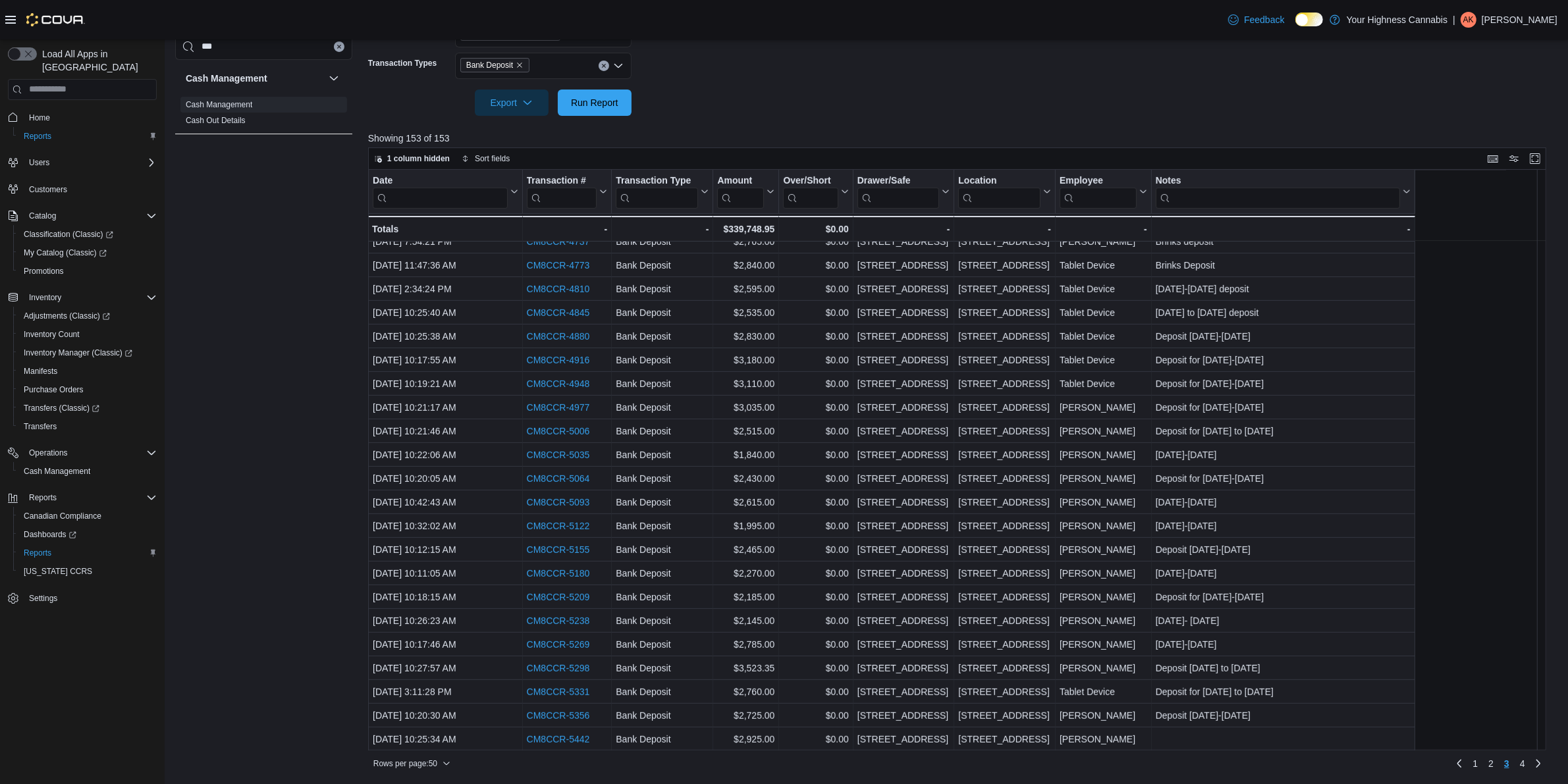
click at [1443, 669] on div "Date Click to view column header actions Transaction # Click to view column hea…" at bounding box center [963, 460] width 1190 height 581
click at [1525, 762] on span "4" at bounding box center [1522, 764] width 5 height 13
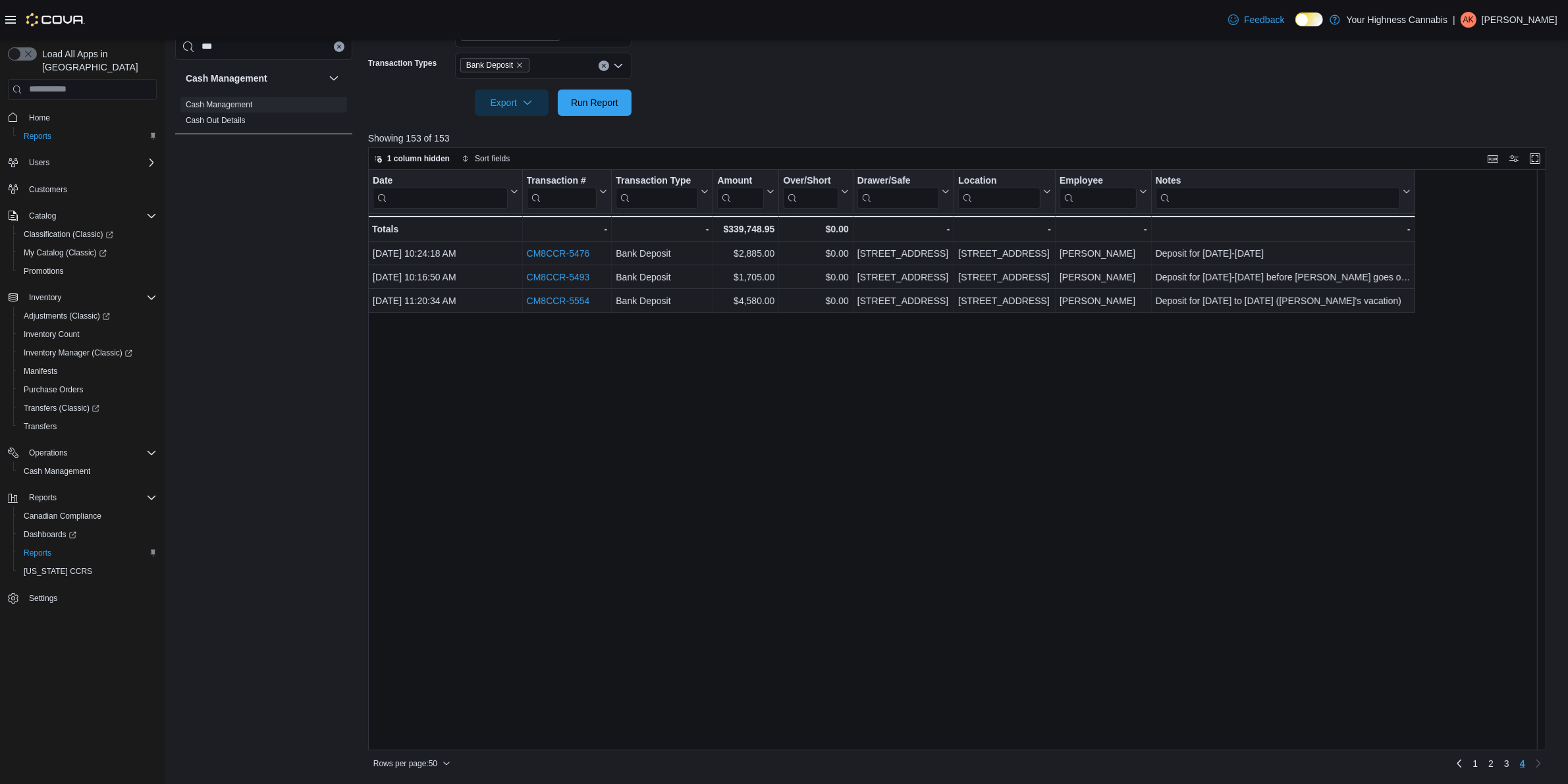
scroll to position [0, 0]
click at [1510, 765] on span "3" at bounding box center [1507, 764] width 5 height 13
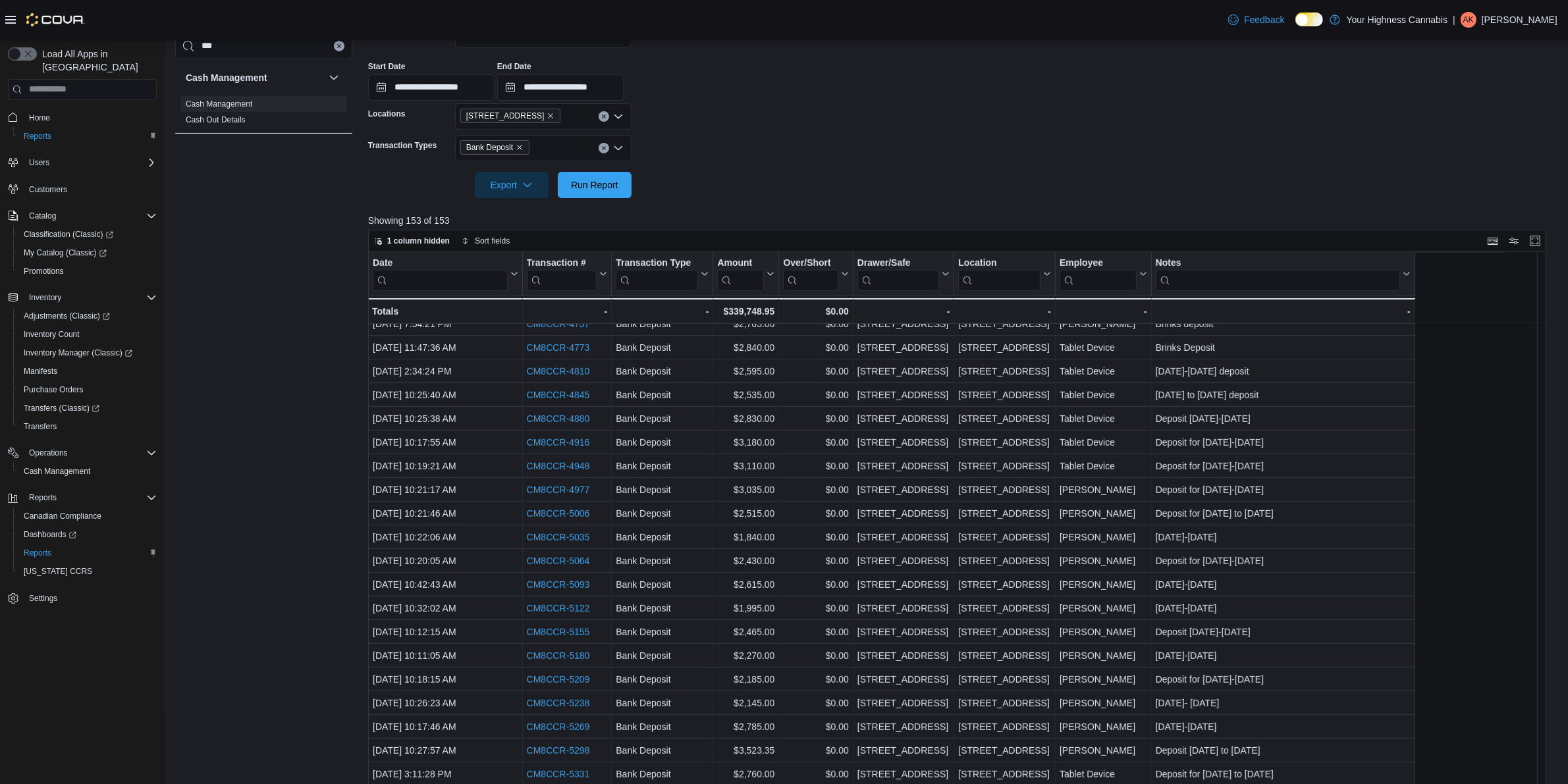
scroll to position [304, 0]
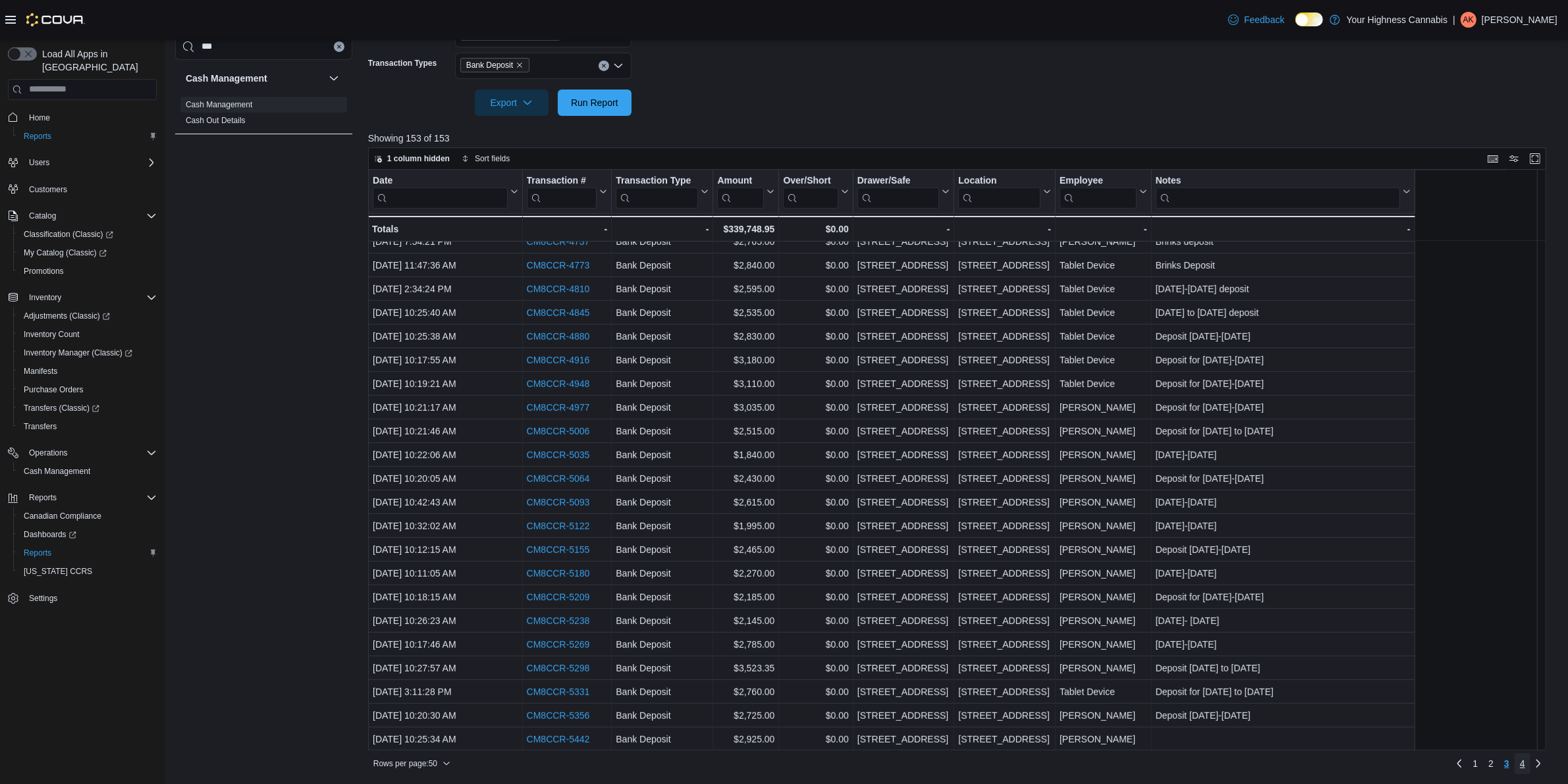
click at [1525, 761] on span "4" at bounding box center [1522, 764] width 5 height 13
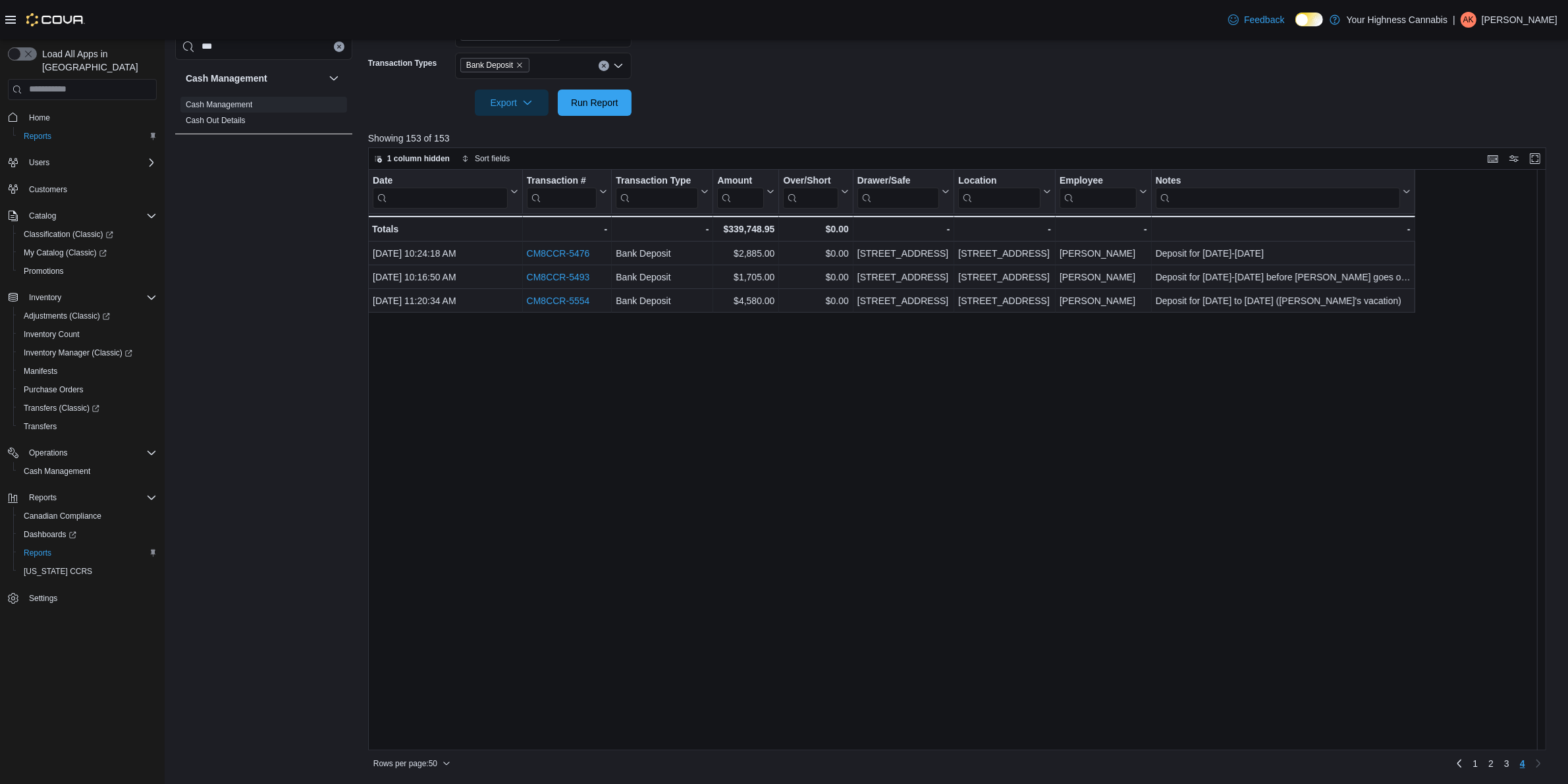
scroll to position [0, 0]
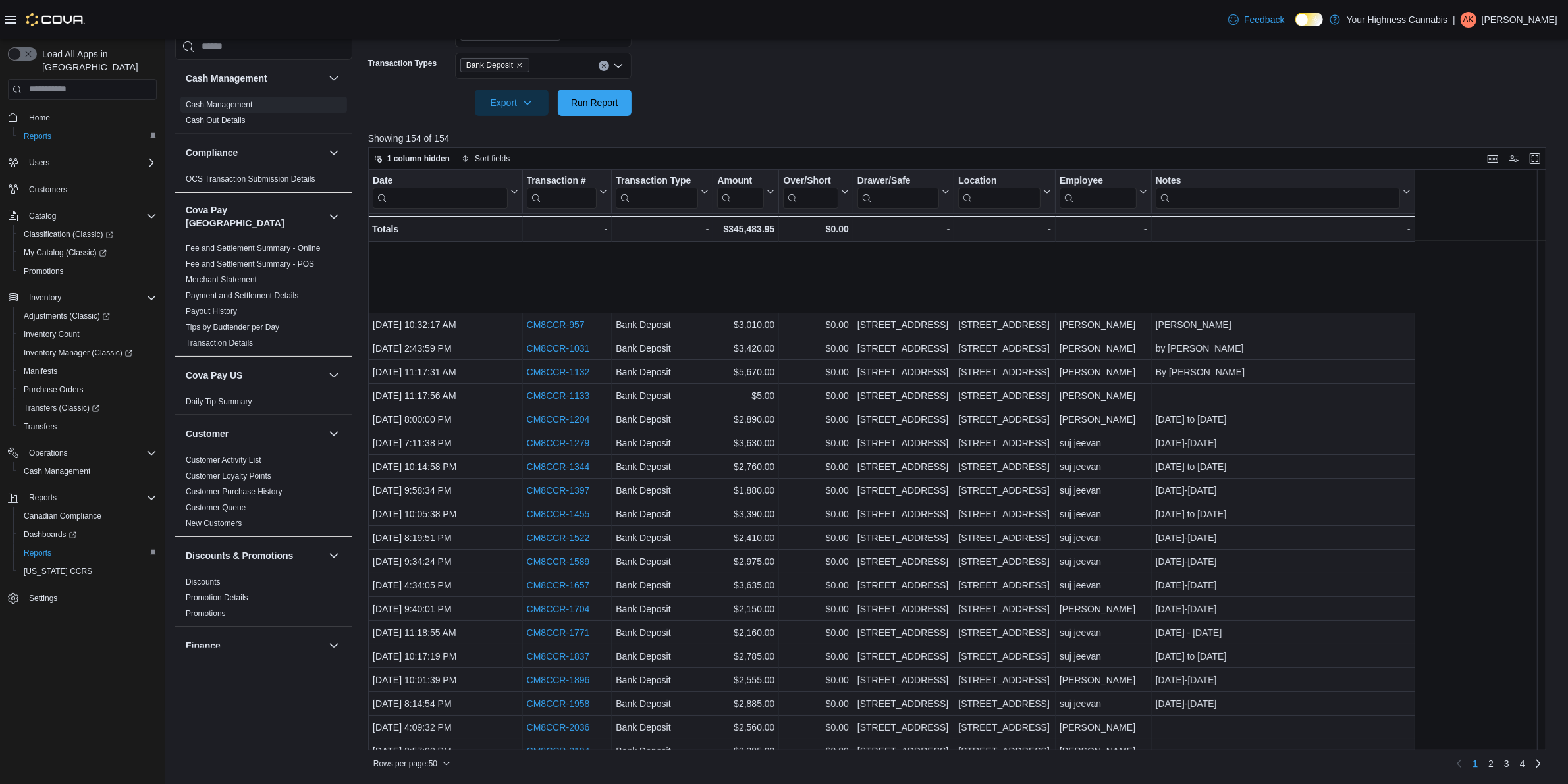
scroll to position [411, 0]
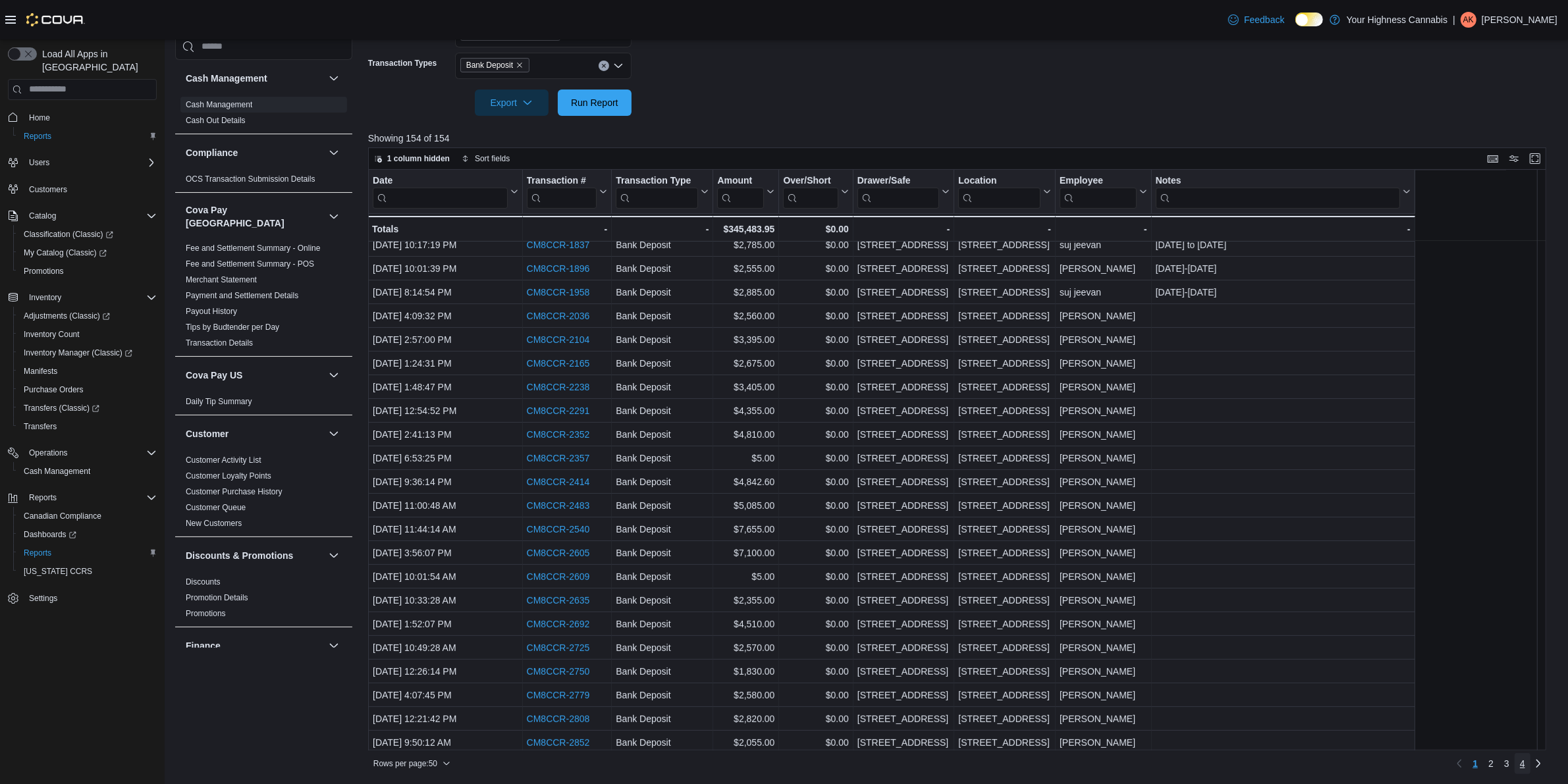
click at [1530, 765] on link "4" at bounding box center [1522, 763] width 16 height 21
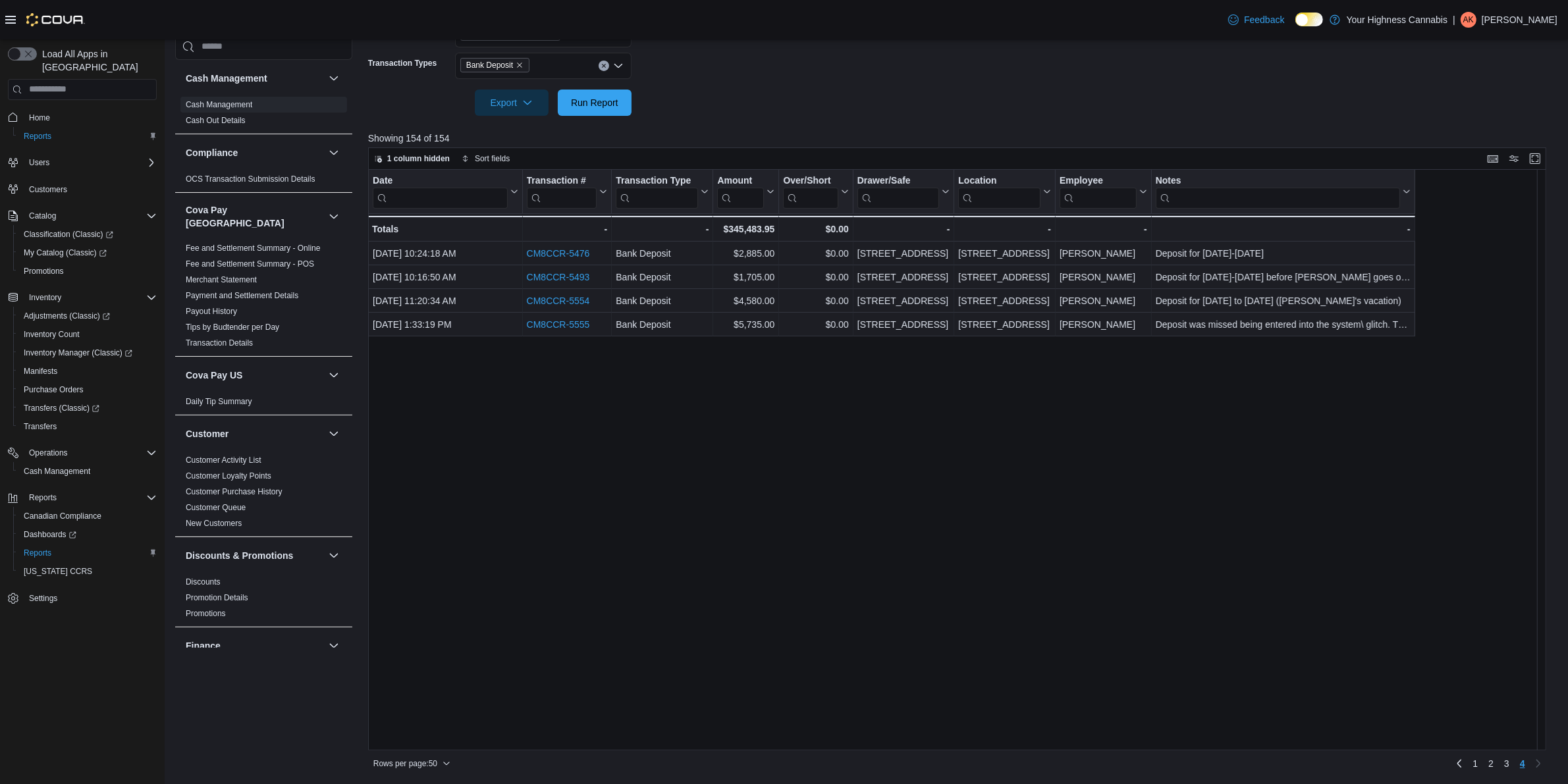
scroll to position [0, 0]
